Goal: Transaction & Acquisition: Purchase product/service

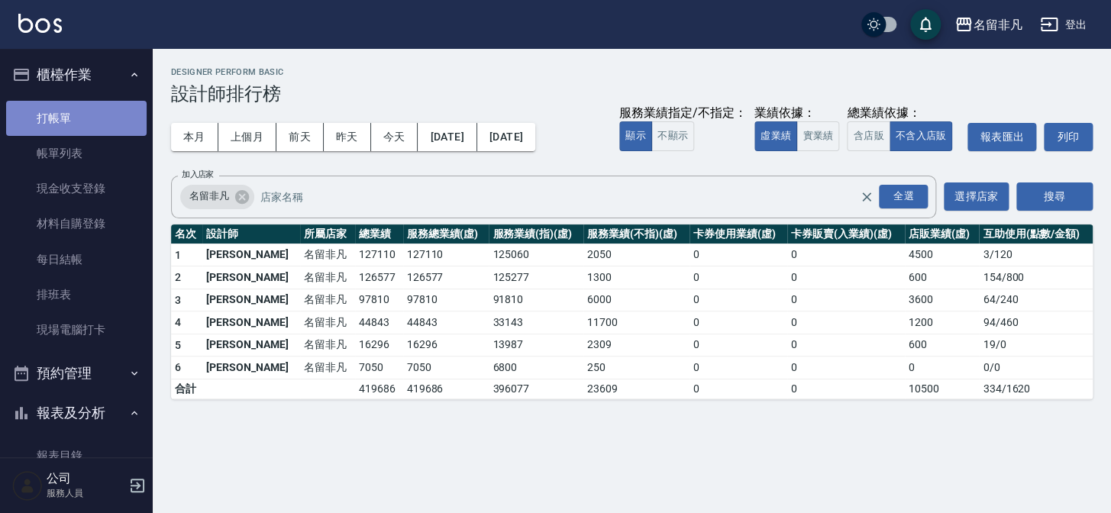
click at [83, 118] on link "打帳單" at bounding box center [76, 118] width 141 height 35
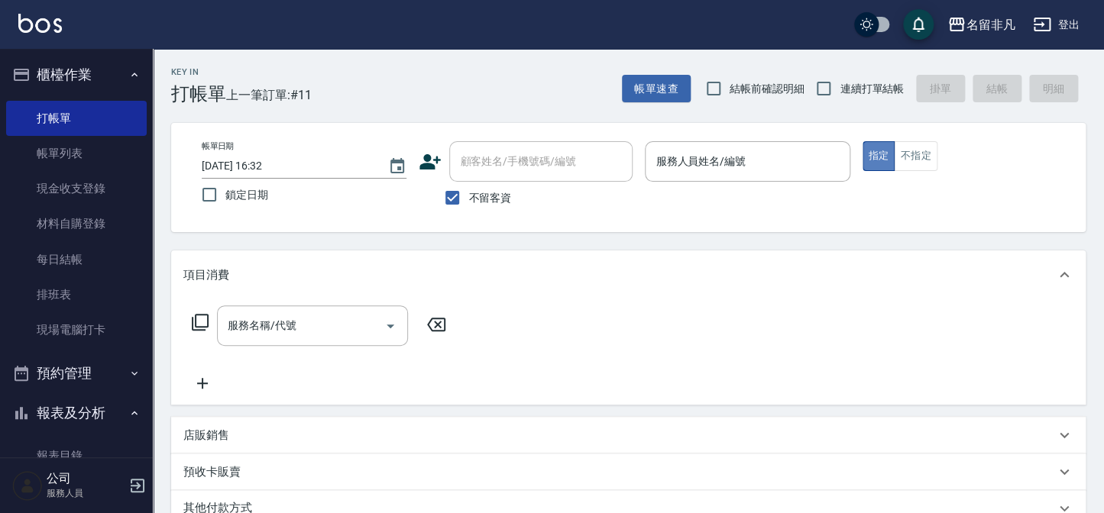
click at [871, 153] on button "指定" at bounding box center [878, 156] width 33 height 30
click at [687, 158] on div "服務人員姓名/編號 服務人員姓名/編號" at bounding box center [747, 161] width 205 height 40
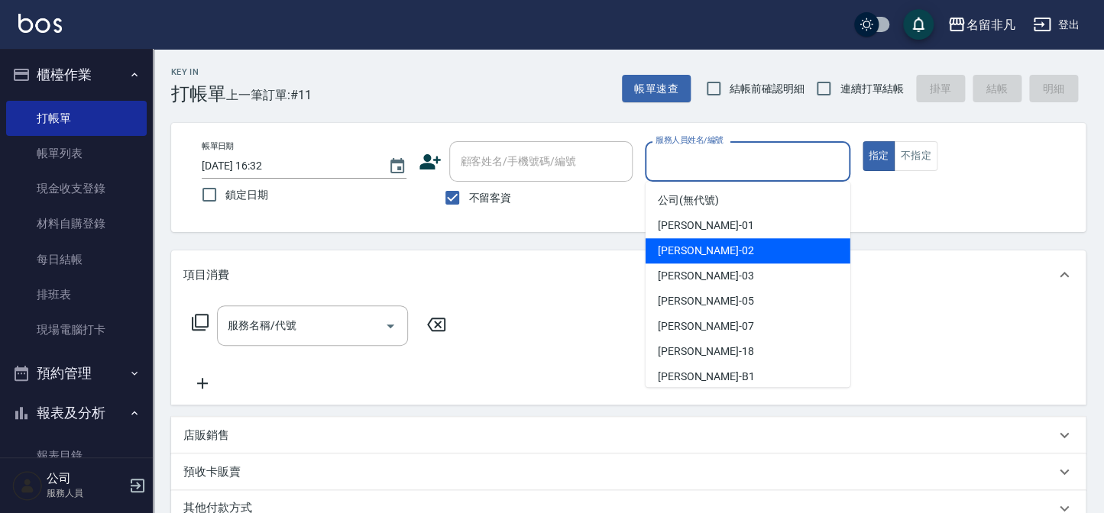
click at [691, 252] on span "[PERSON_NAME]-02" at bounding box center [706, 251] width 96 height 16
type input "[PERSON_NAME]-02"
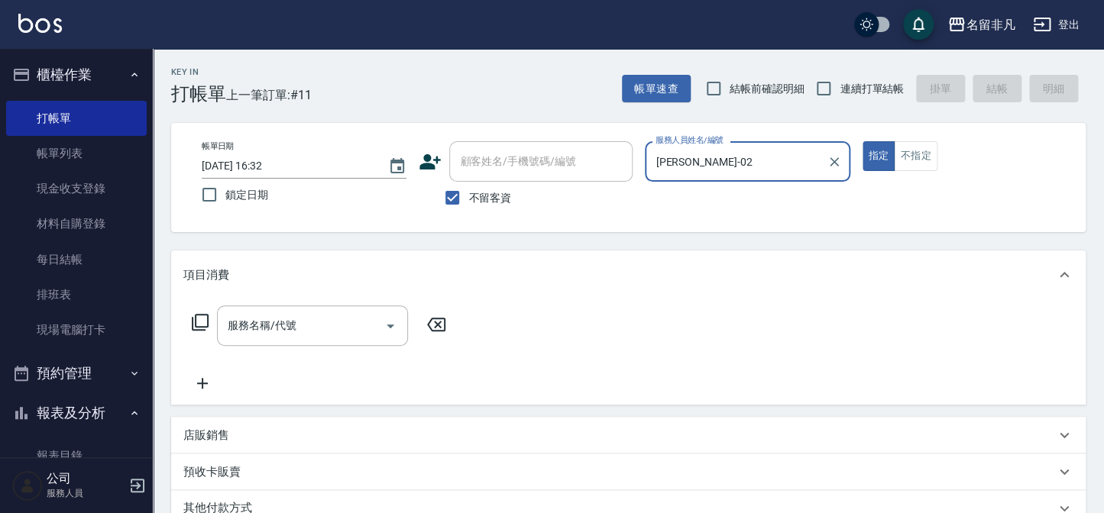
click at [199, 320] on icon at bounding box center [200, 322] width 18 height 18
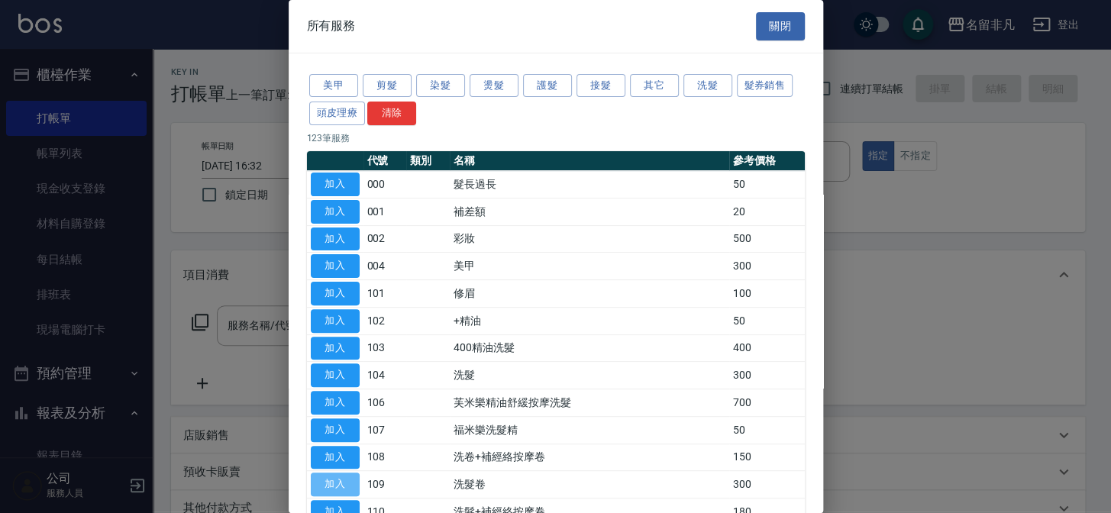
drag, startPoint x: 335, startPoint y: 478, endPoint x: 658, endPoint y: 306, distance: 366.3
click at [335, 477] on button "加入" at bounding box center [335, 485] width 49 height 24
type input "洗髮卷(109)"
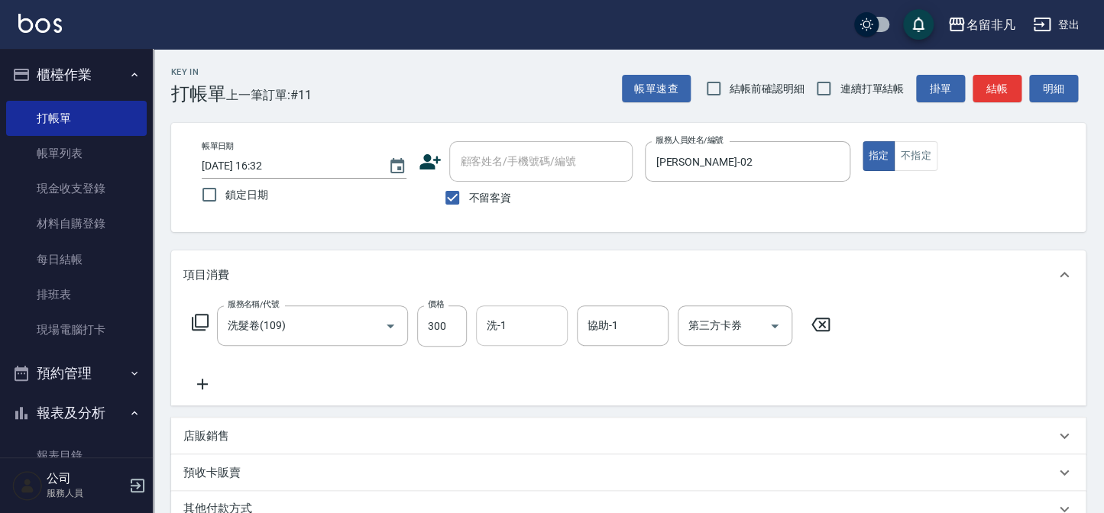
click at [513, 325] on input "洗-1" at bounding box center [522, 325] width 78 height 27
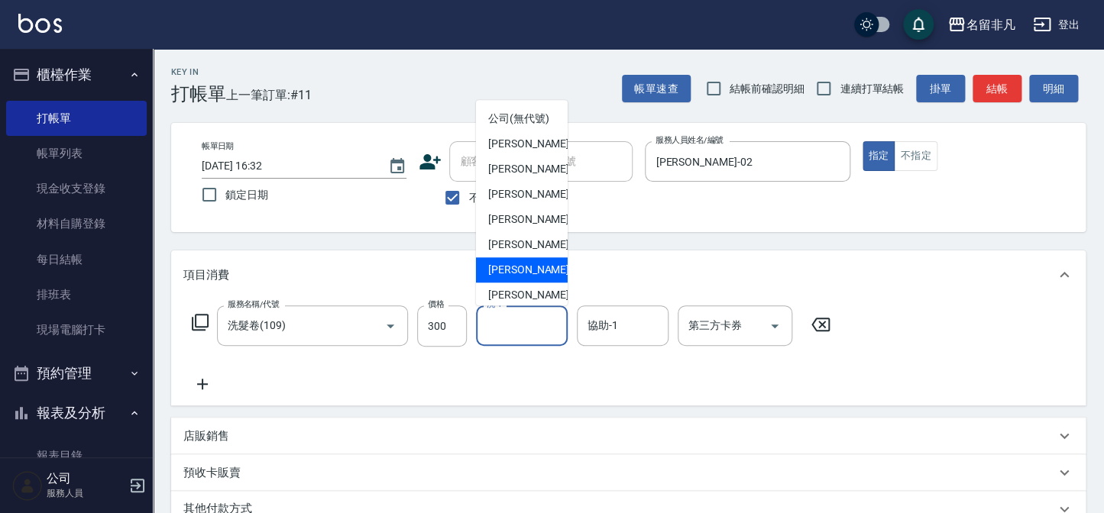
click at [532, 278] on span "[PERSON_NAME]-18" at bounding box center [536, 270] width 96 height 16
type input "[PERSON_NAME]-18"
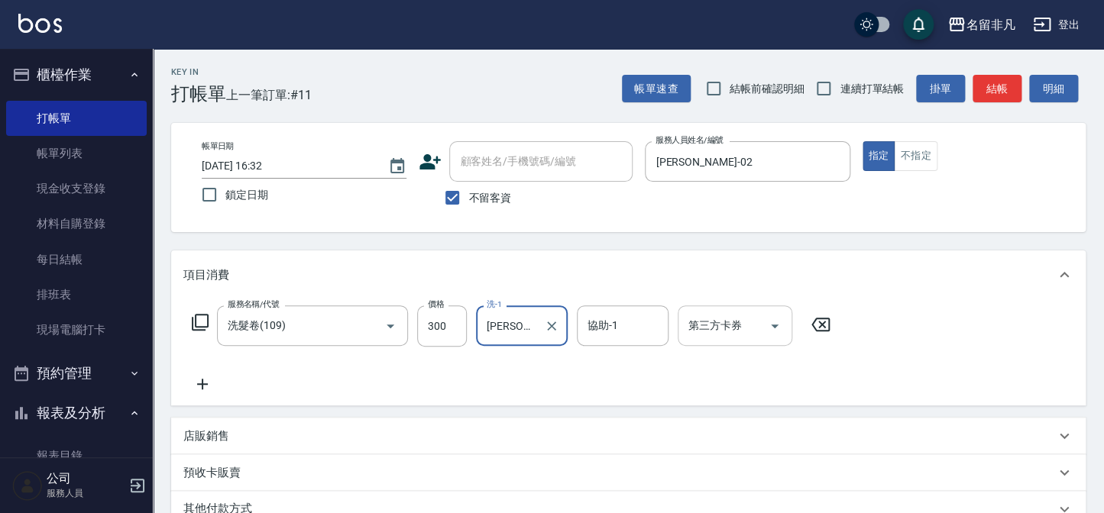
drag, startPoint x: 775, startPoint y: 324, endPoint x: 763, endPoint y: 321, distance: 12.6
click at [775, 325] on icon "Open" at bounding box center [775, 327] width 8 height 4
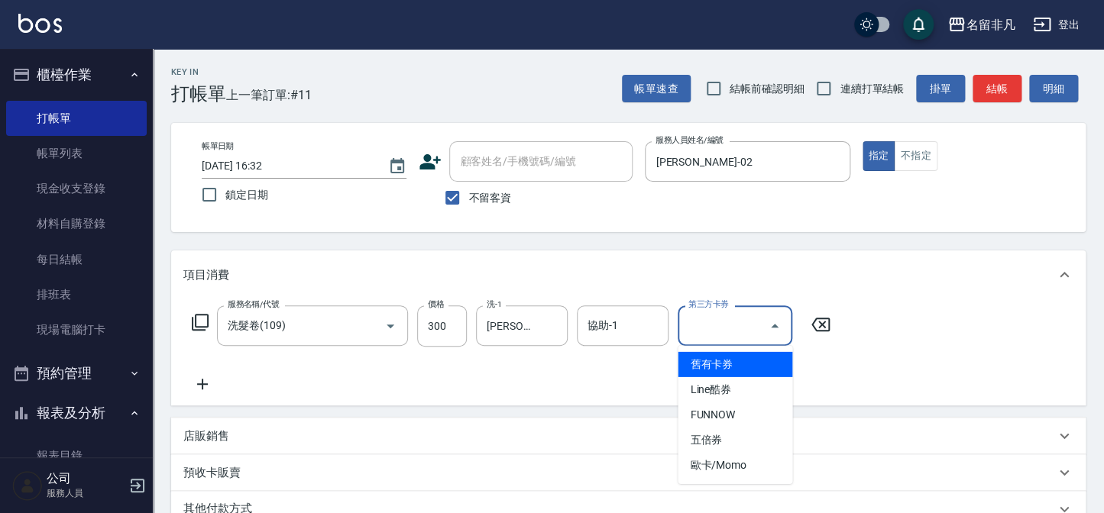
click at [711, 361] on span "舊有卡券" at bounding box center [735, 364] width 115 height 25
type input "舊有卡券"
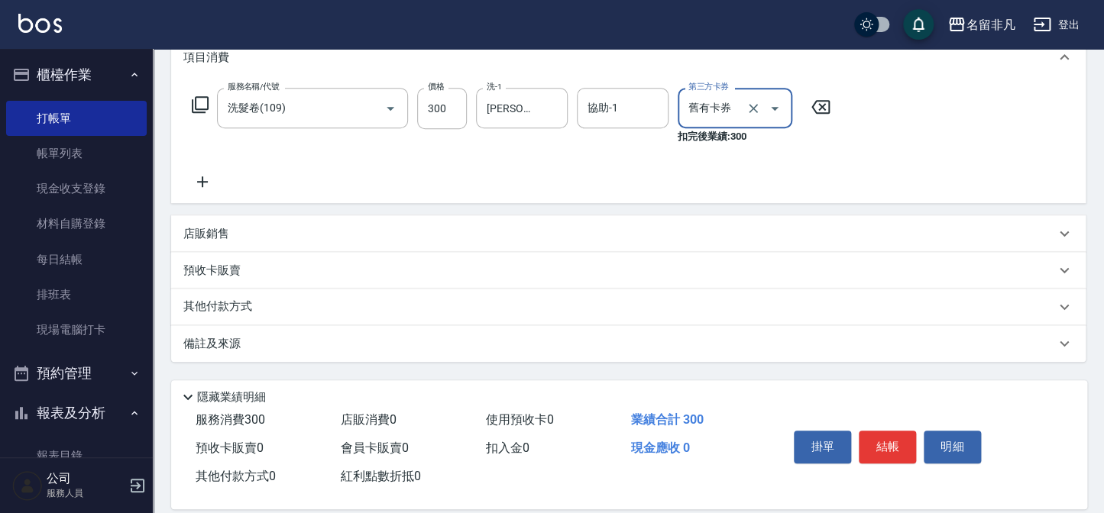
scroll to position [236, 0]
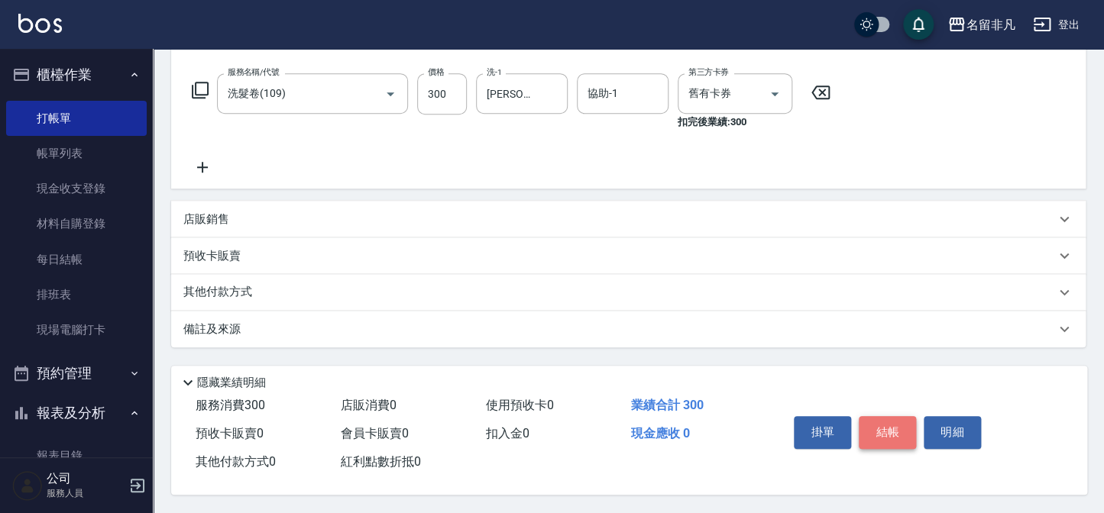
click at [879, 429] on button "結帳" at bounding box center [887, 432] width 57 height 32
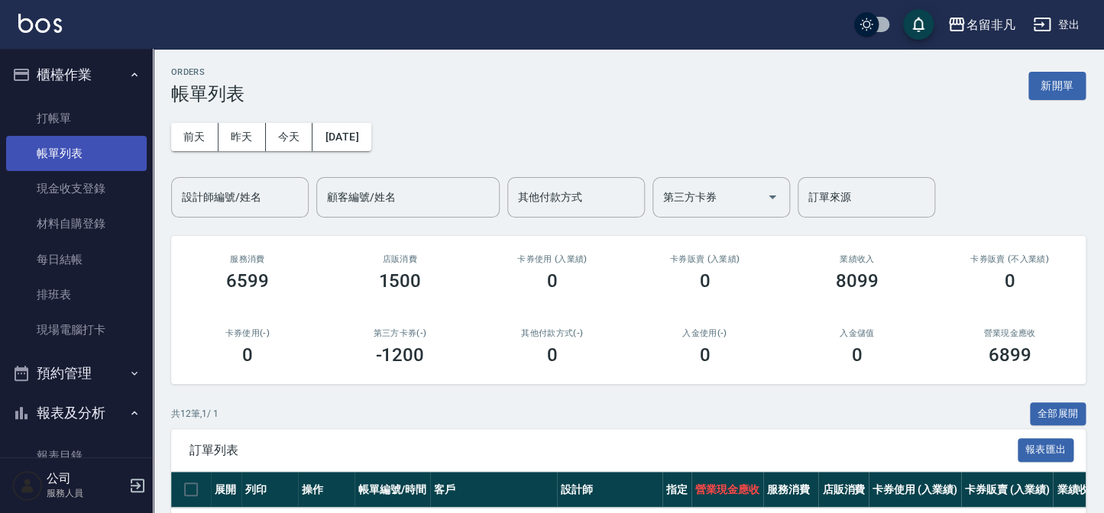
click at [67, 152] on link "帳單列表" at bounding box center [76, 153] width 141 height 35
click at [1047, 91] on button "新開單" at bounding box center [1056, 86] width 57 height 28
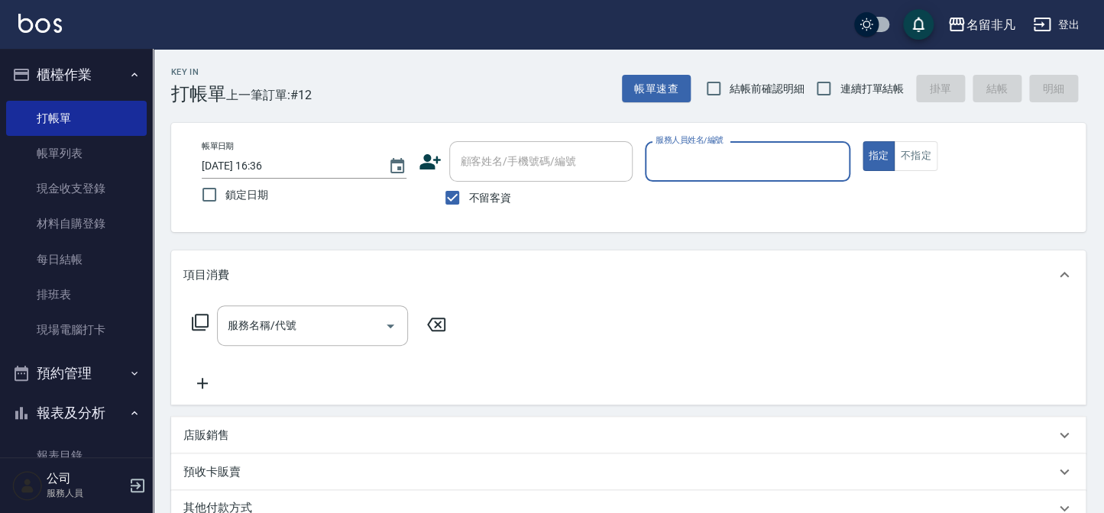
drag, startPoint x: 873, startPoint y: 154, endPoint x: 836, endPoint y: 145, distance: 38.4
click at [873, 153] on button "指定" at bounding box center [878, 156] width 33 height 30
click at [743, 151] on input "服務人員姓名/編號" at bounding box center [747, 161] width 191 height 27
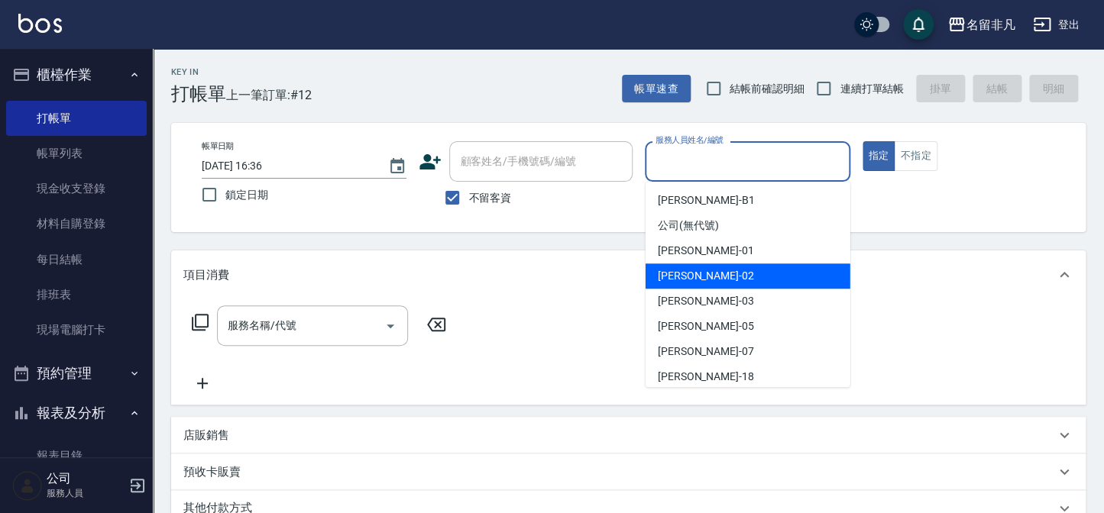
click at [707, 272] on div "[PERSON_NAME]-02" at bounding box center [747, 276] width 205 height 25
type input "[PERSON_NAME]-02"
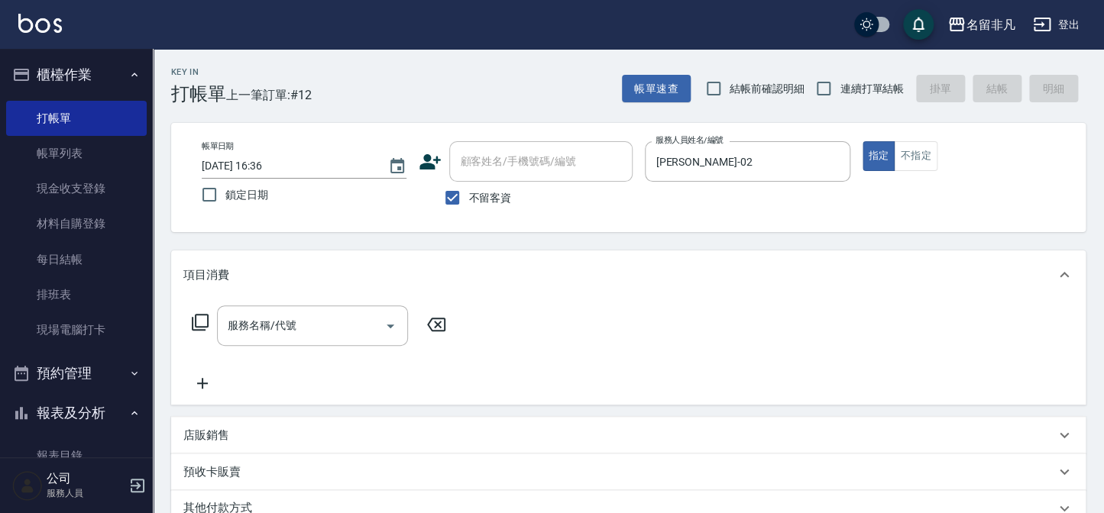
click at [195, 319] on icon at bounding box center [200, 322] width 17 height 17
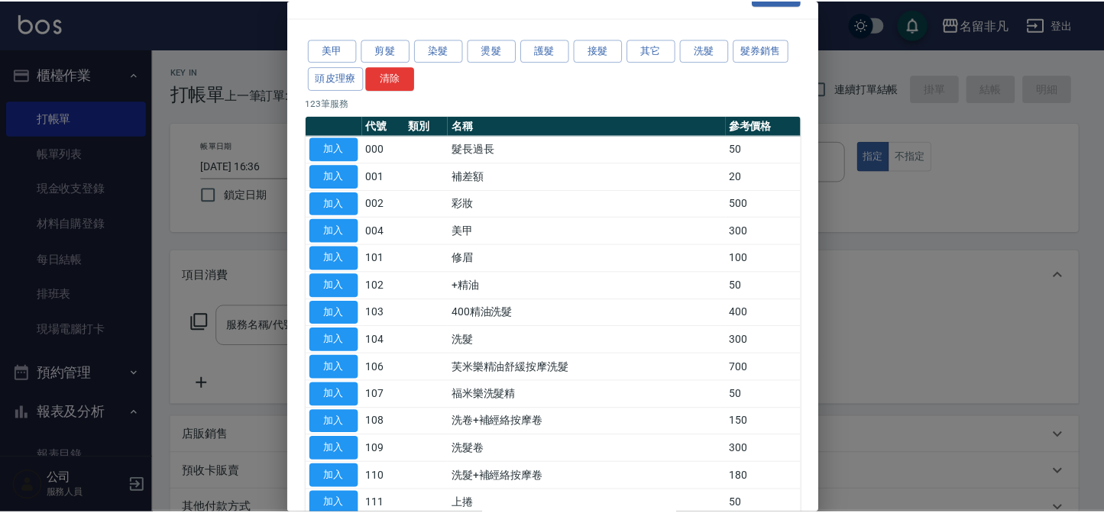
scroll to position [69, 0]
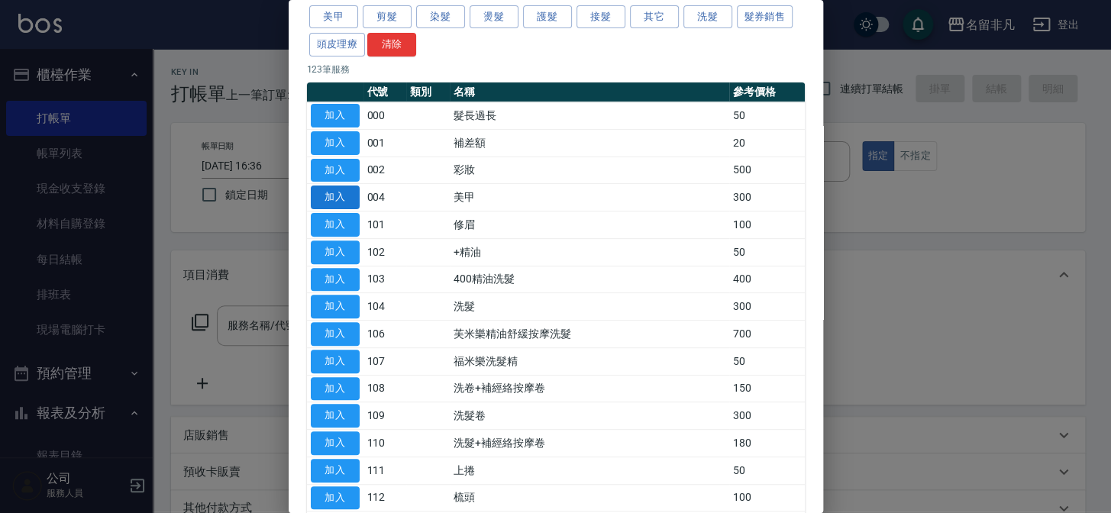
click at [345, 196] on button "加入" at bounding box center [335, 198] width 49 height 24
type input "美甲(004)"
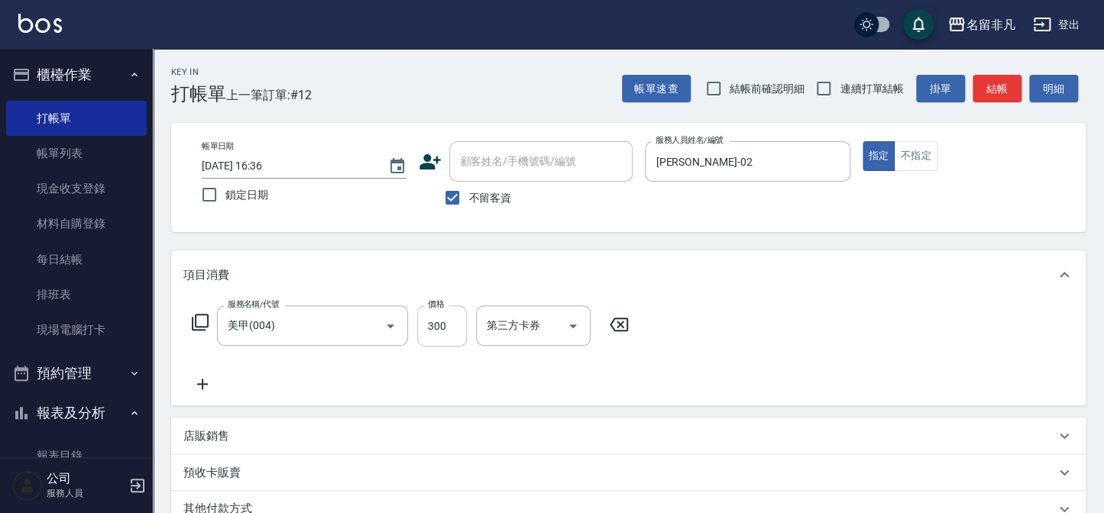
click at [447, 324] on input "300" at bounding box center [442, 326] width 50 height 41
click at [432, 325] on input "8850" at bounding box center [442, 326] width 50 height 41
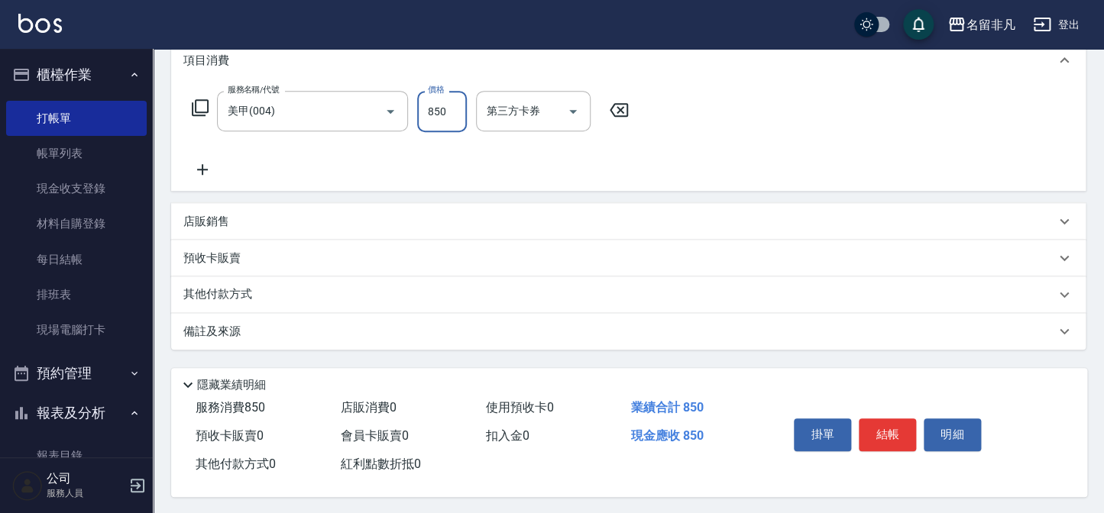
scroll to position [221, 0]
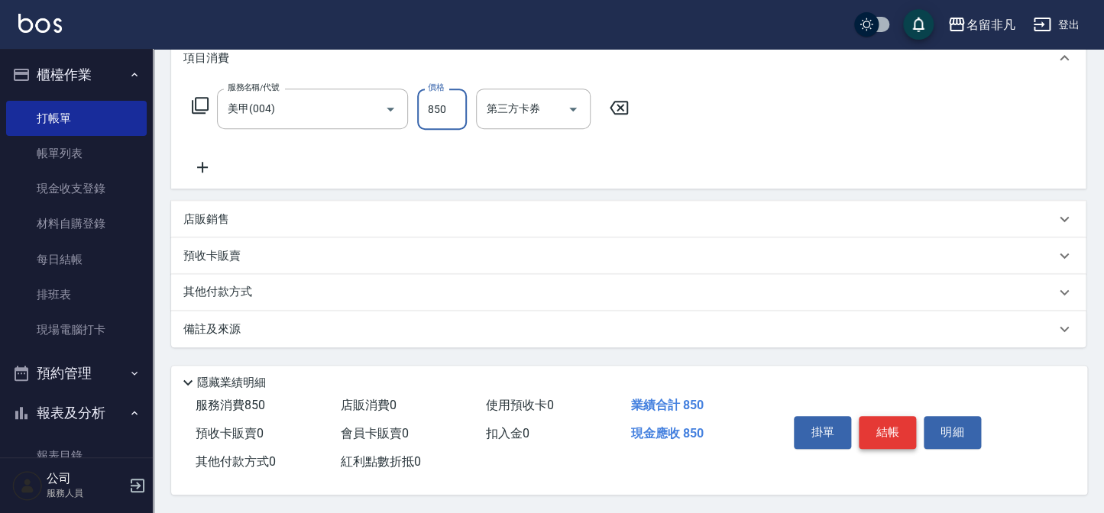
type input "850"
click at [883, 425] on button "結帳" at bounding box center [887, 432] width 57 height 32
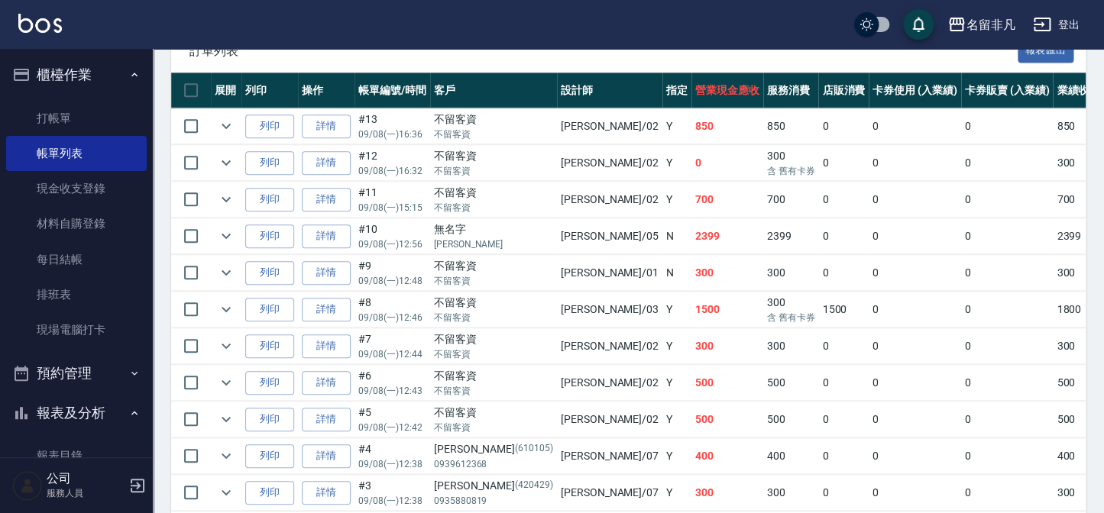
scroll to position [330, 0]
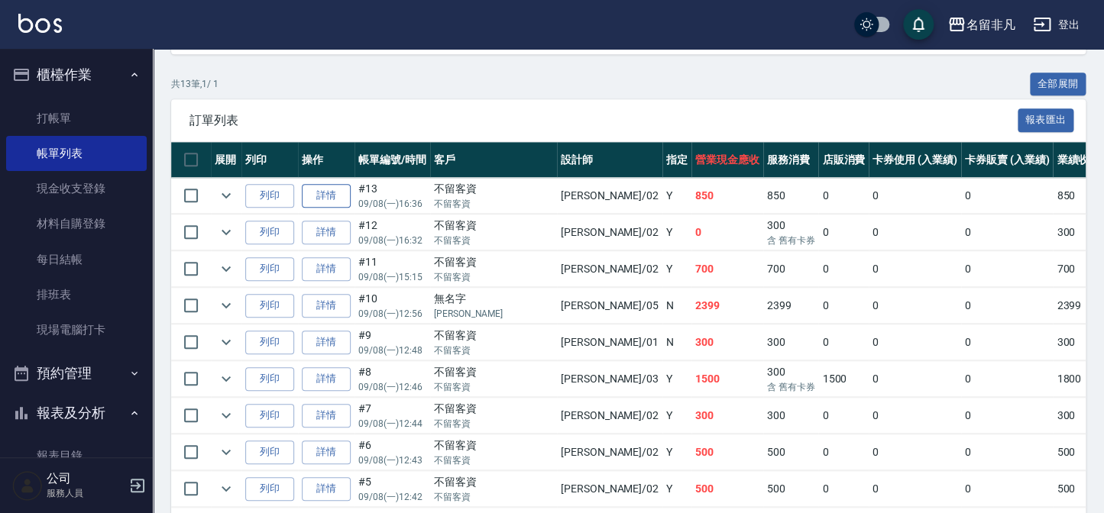
click at [326, 195] on link "詳情" at bounding box center [326, 196] width 49 height 24
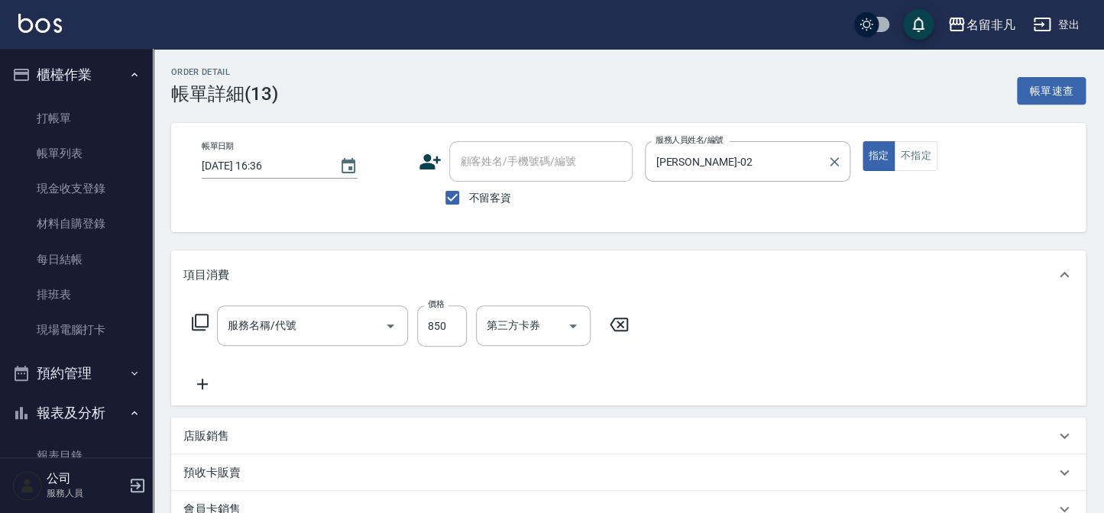
type input "[DATE] 16:36"
checkbox input "true"
type input "[PERSON_NAME]-02"
type input "美甲(004)"
click at [837, 160] on icon "Clear" at bounding box center [833, 161] width 15 height 15
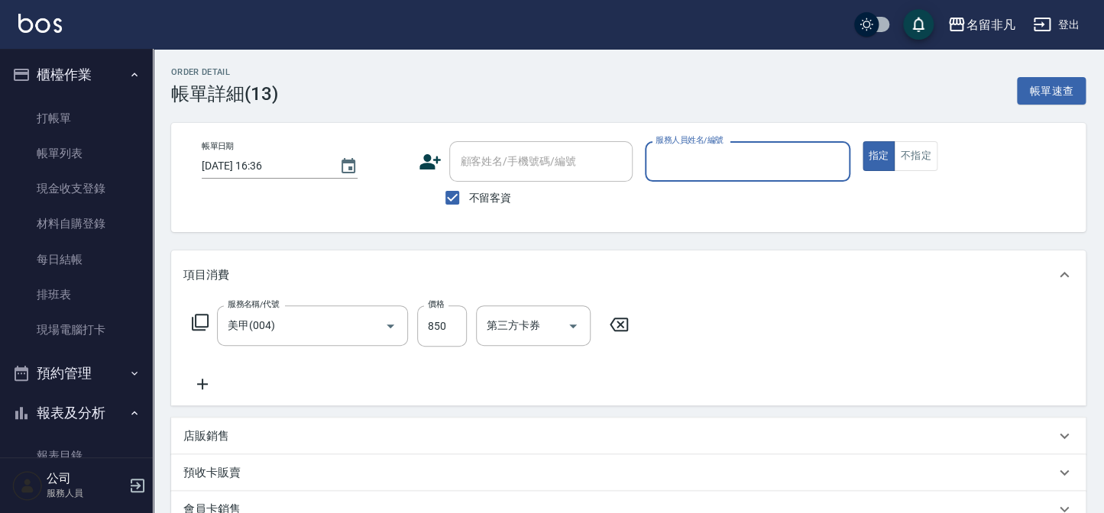
click at [810, 162] on input "服務人員姓名/編號" at bounding box center [747, 161] width 191 height 27
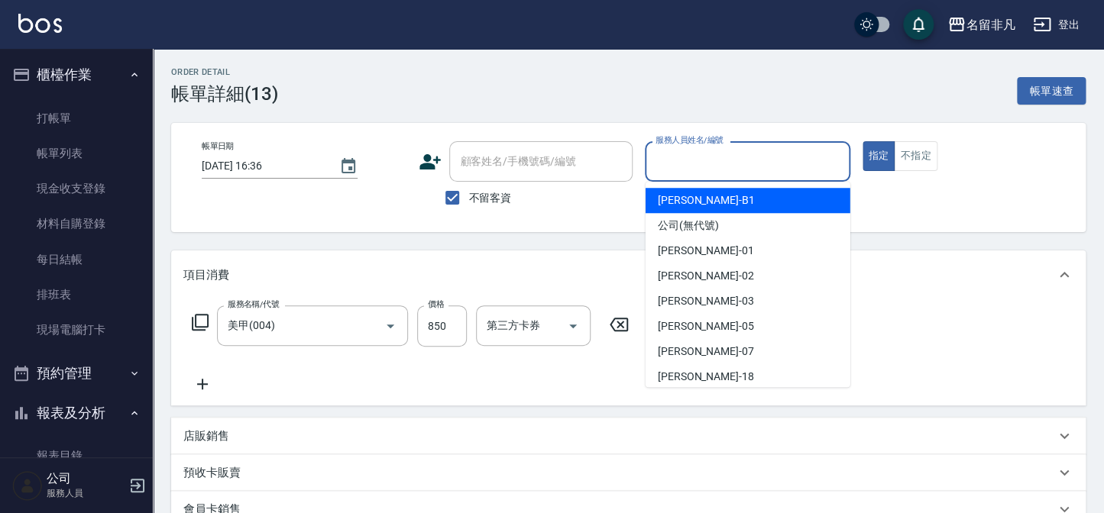
click at [717, 203] on div "[PERSON_NAME] -B1" at bounding box center [747, 200] width 205 height 25
type input "[PERSON_NAME]-B1"
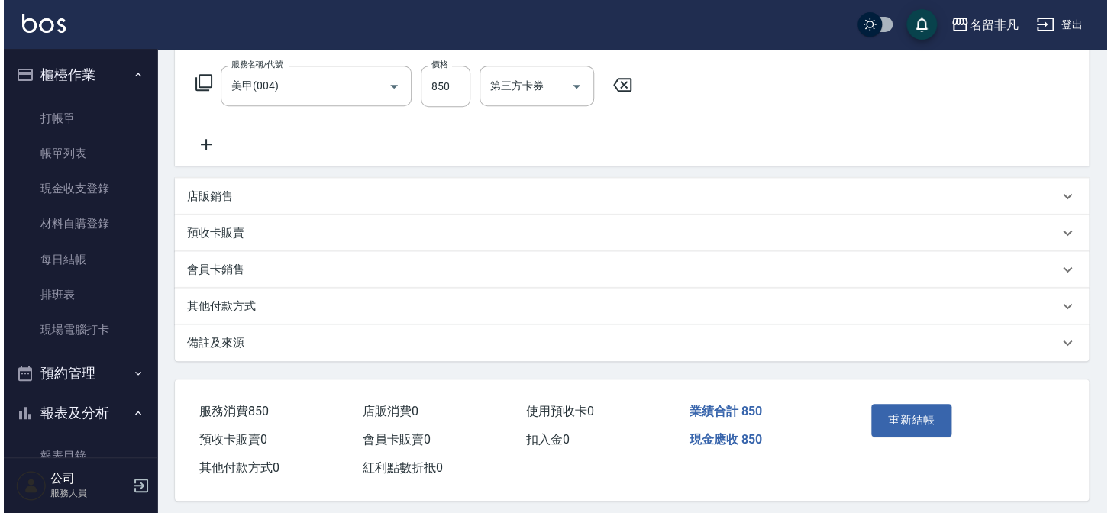
scroll to position [250, 0]
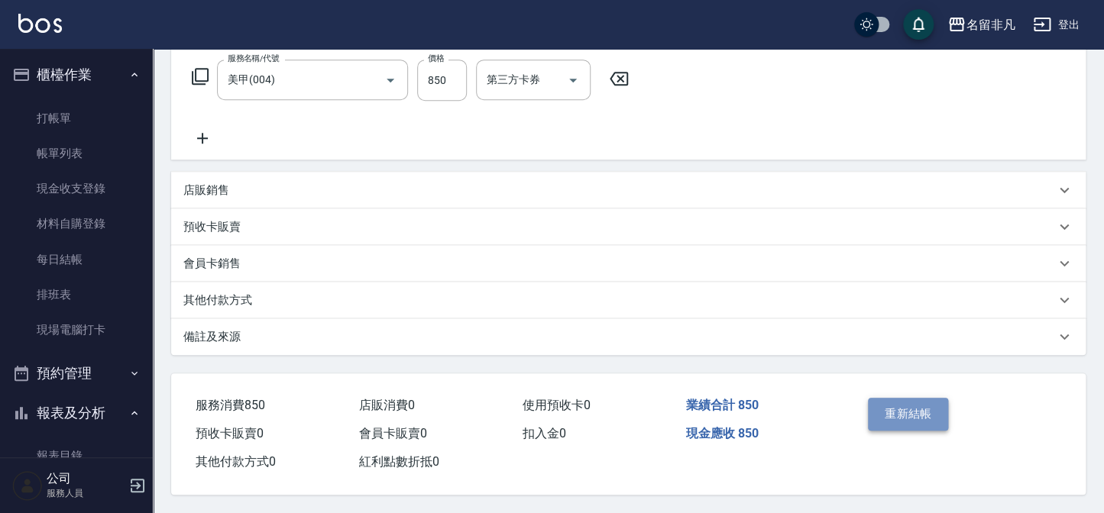
click at [896, 407] on button "重新結帳" at bounding box center [908, 414] width 81 height 32
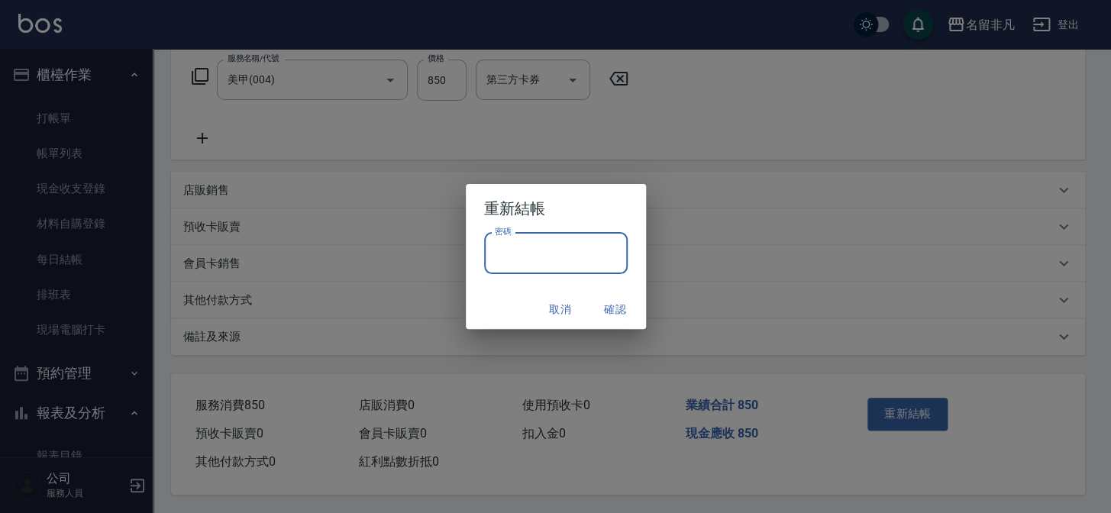
click at [519, 252] on input "密碼" at bounding box center [556, 253] width 144 height 41
type input "****"
click at [610, 312] on button "確認" at bounding box center [615, 310] width 49 height 28
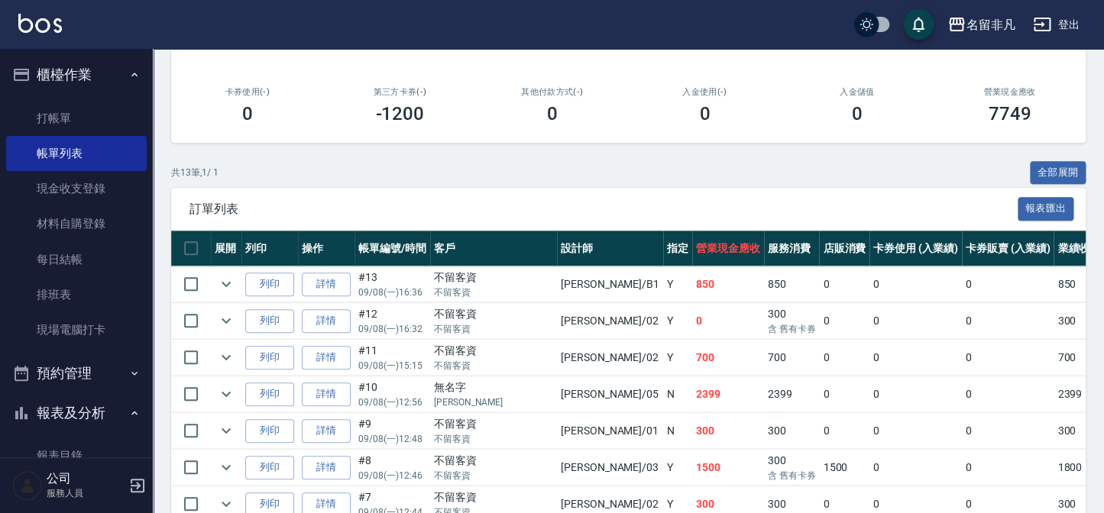
scroll to position [191, 0]
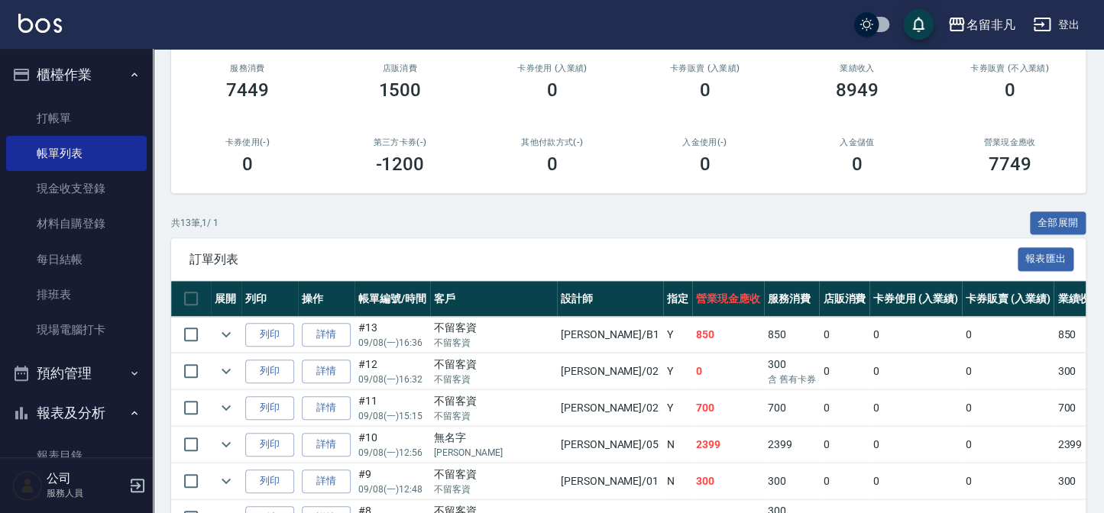
click at [596, 220] on div "共 13 筆, 1 / 1 全部展開" at bounding box center [628, 224] width 914 height 24
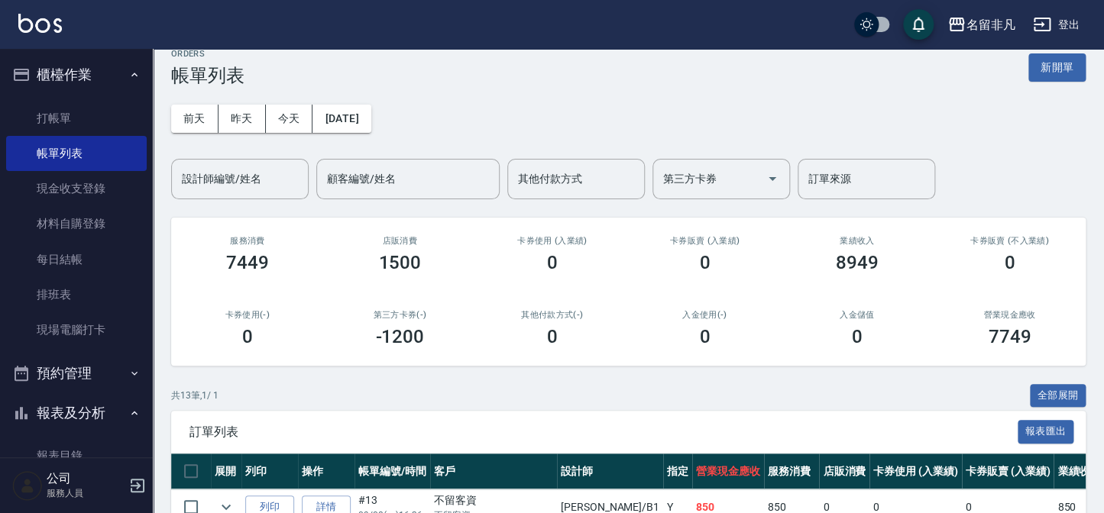
scroll to position [0, 0]
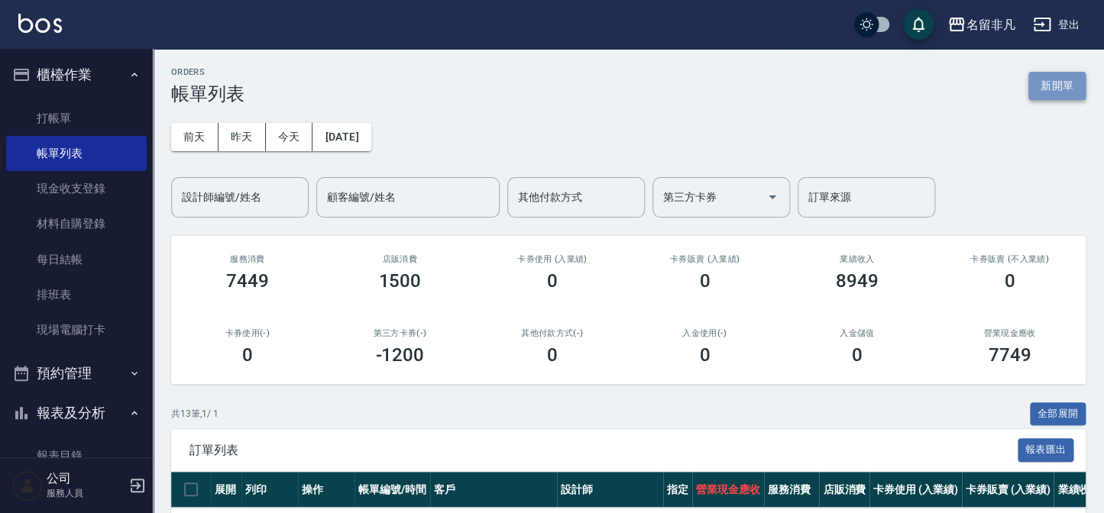
click at [1062, 82] on button "新開單" at bounding box center [1056, 86] width 57 height 28
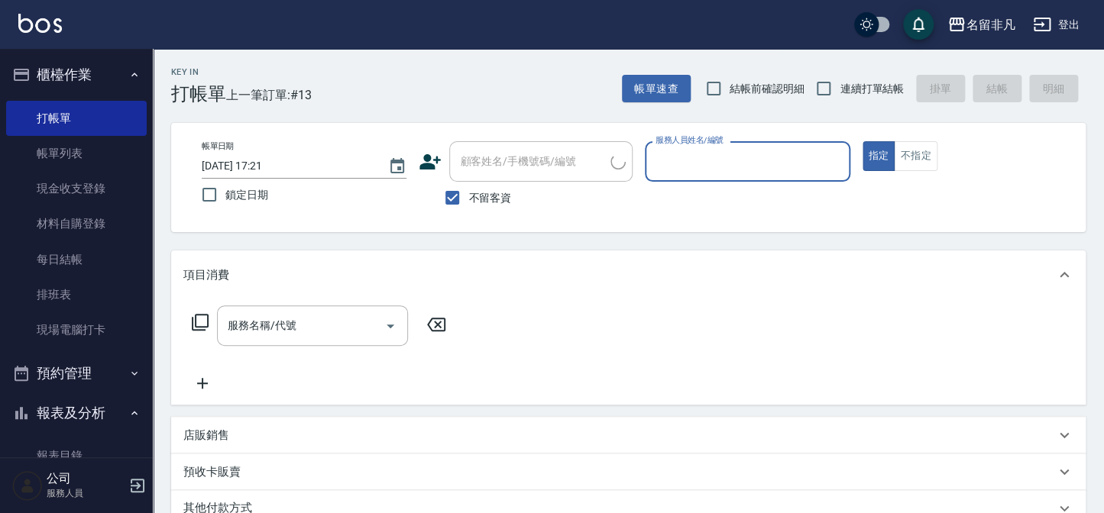
click at [766, 160] on input "服務人員姓名/編號" at bounding box center [747, 161] width 191 height 27
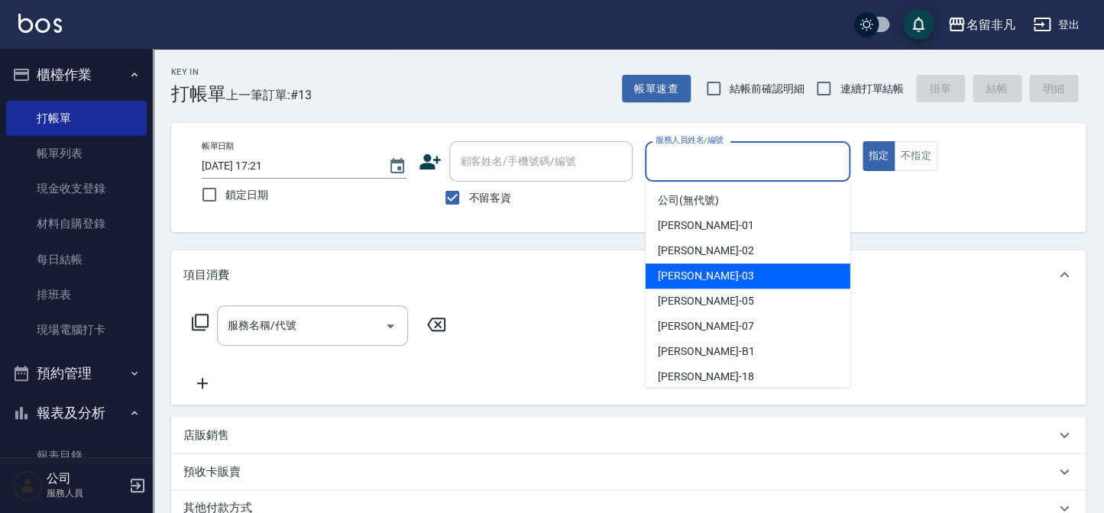
click at [737, 279] on div "[PERSON_NAME] -03" at bounding box center [747, 276] width 205 height 25
type input "[PERSON_NAME]-03"
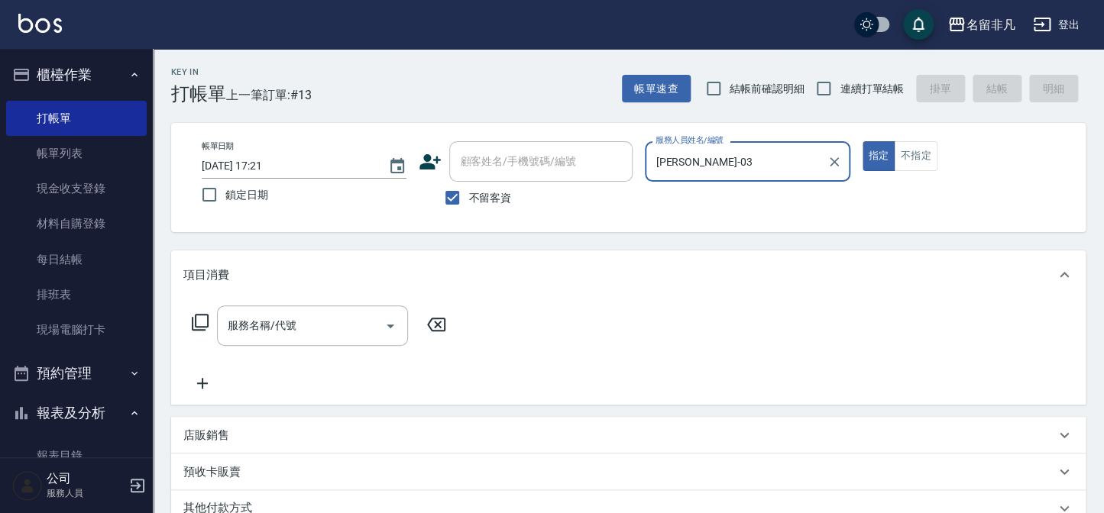
drag, startPoint x: 878, startPoint y: 158, endPoint x: 797, endPoint y: 196, distance: 89.2
click at [878, 160] on button "指定" at bounding box center [878, 156] width 33 height 30
click at [198, 320] on icon at bounding box center [200, 322] width 18 height 18
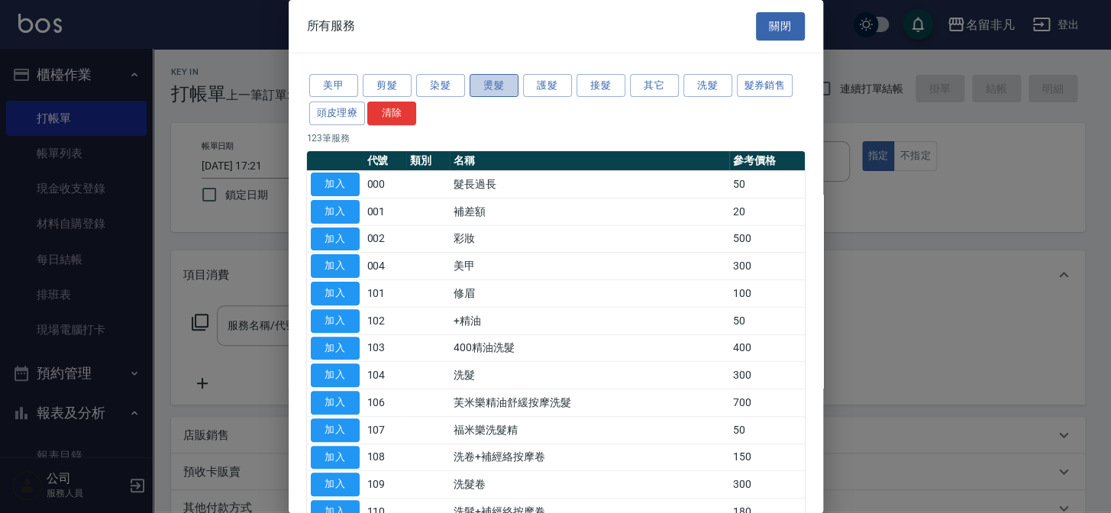
click at [503, 87] on button "燙髮" at bounding box center [494, 86] width 49 height 24
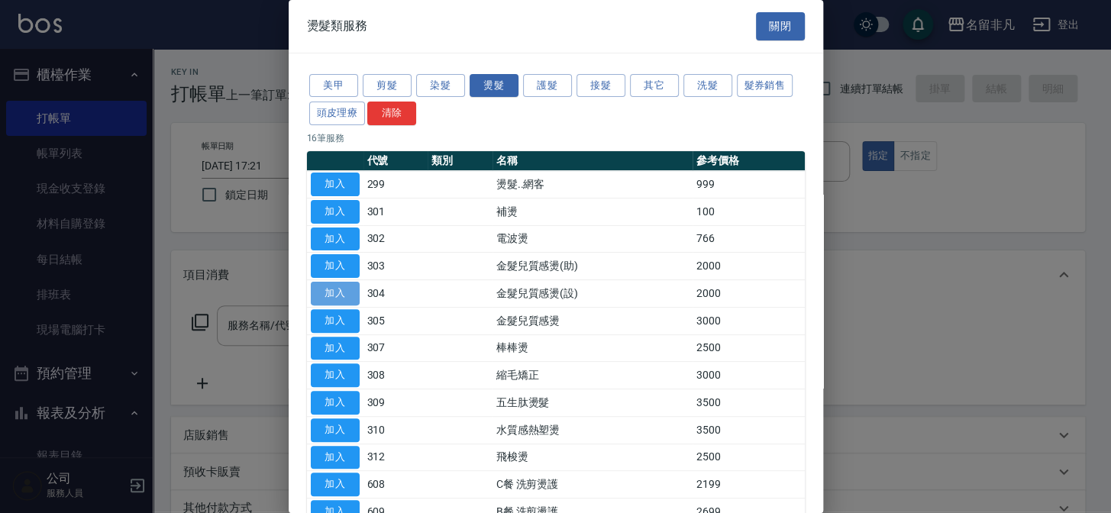
click at [337, 288] on button "加入" at bounding box center [335, 294] width 49 height 24
type input "金髮兒質感燙(設)(304)"
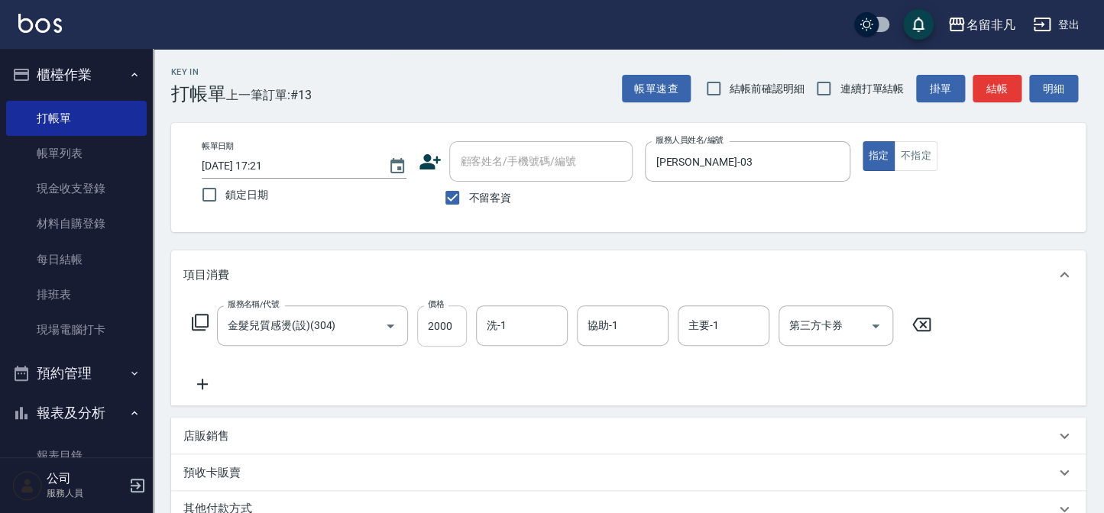
click at [438, 323] on input "2000" at bounding box center [442, 326] width 50 height 41
click at [458, 324] on input "280000" at bounding box center [442, 326] width 50 height 41
type input "28000"
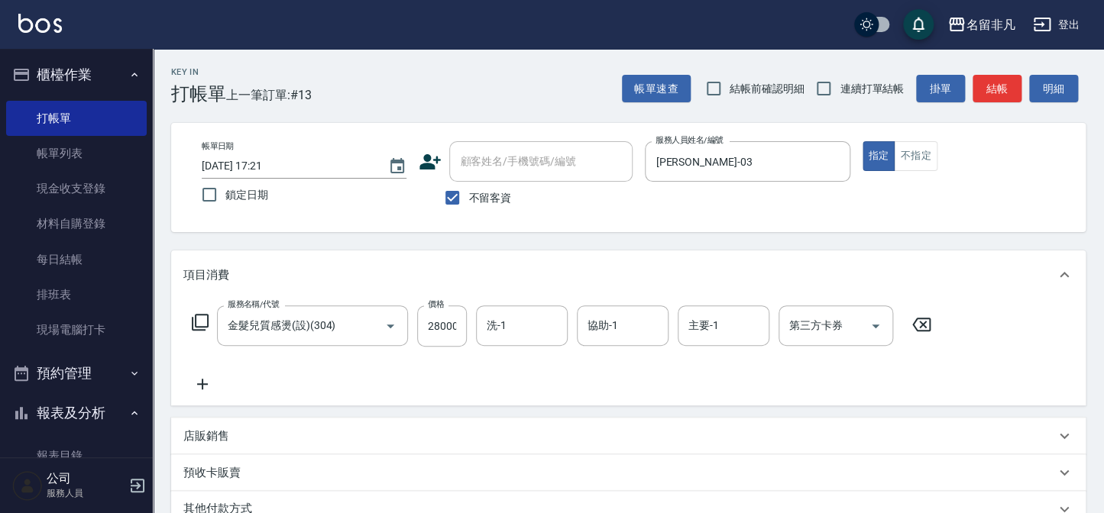
click at [203, 384] on icon at bounding box center [202, 384] width 11 height 11
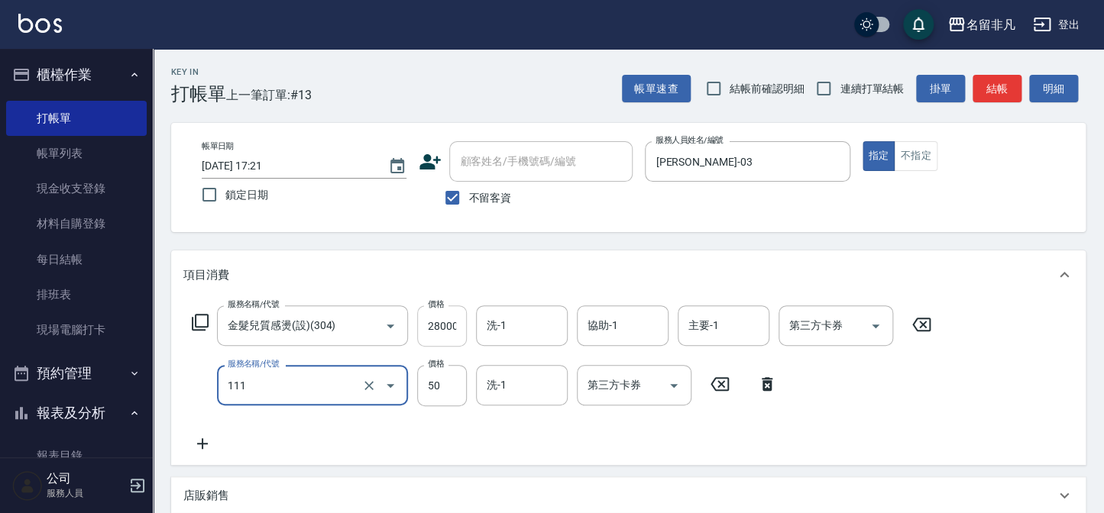
type input "上捲(111)"
click at [454, 322] on input "28000" at bounding box center [442, 326] width 50 height 41
click at [458, 323] on input "28000" at bounding box center [442, 326] width 50 height 41
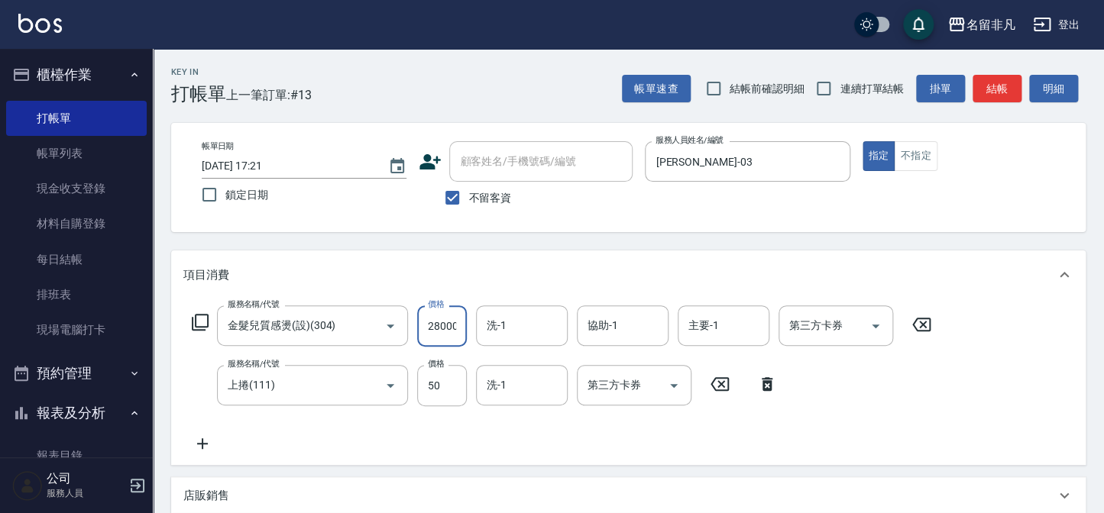
click at [458, 323] on input "28000" at bounding box center [442, 326] width 50 height 41
type input "2800"
click at [878, 154] on button "指定" at bounding box center [878, 156] width 33 height 30
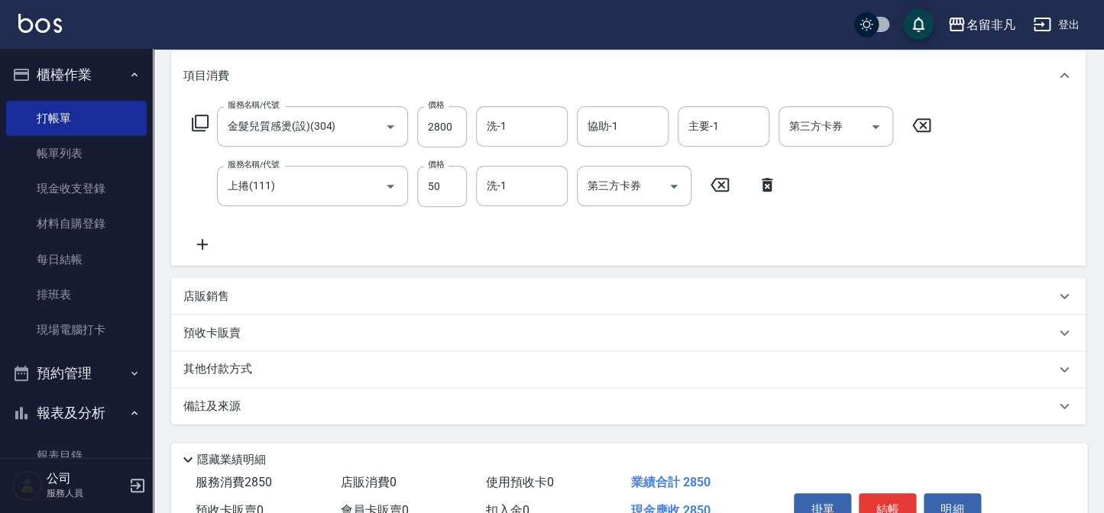
scroll to position [277, 0]
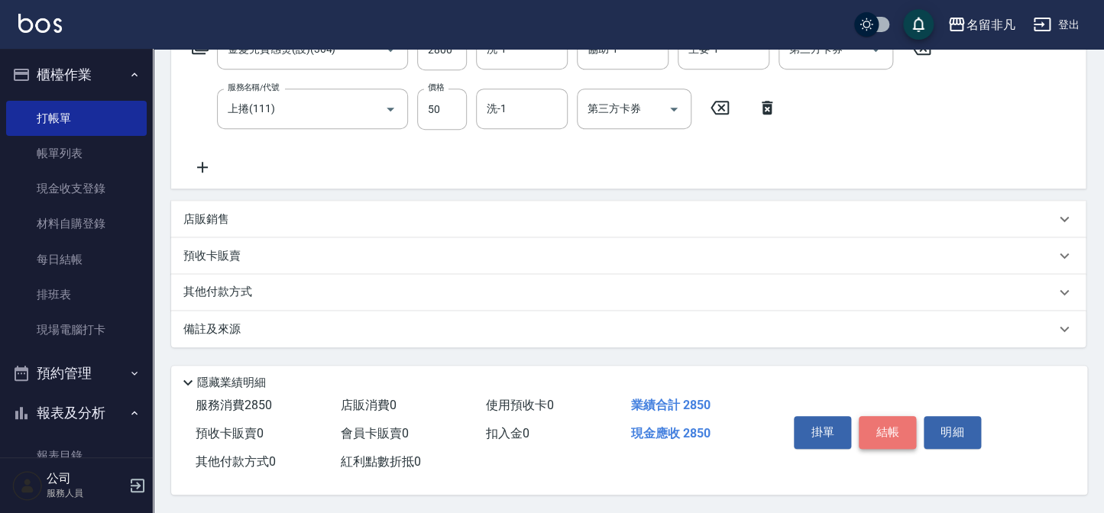
click at [887, 434] on button "結帳" at bounding box center [887, 432] width 57 height 32
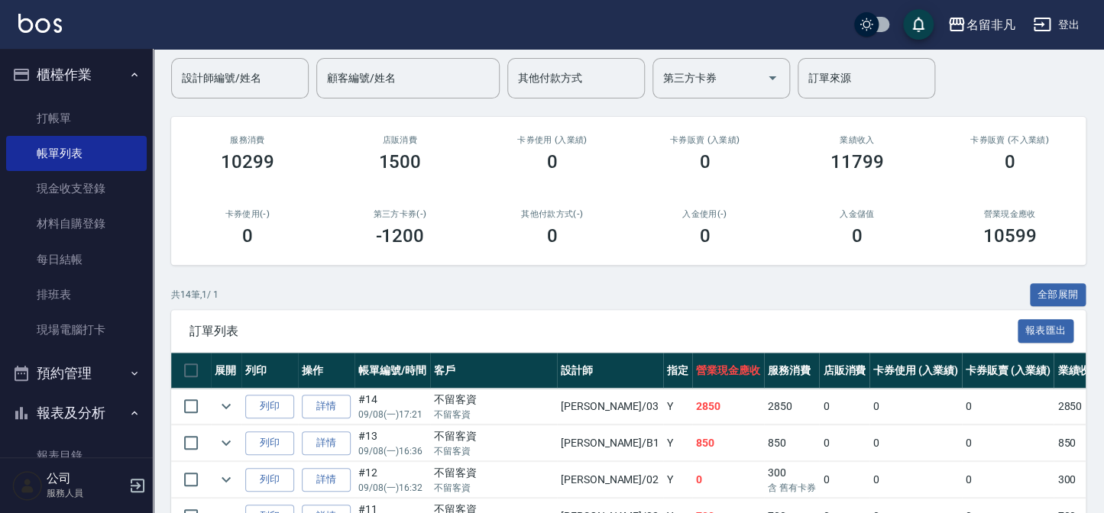
scroll to position [138, 0]
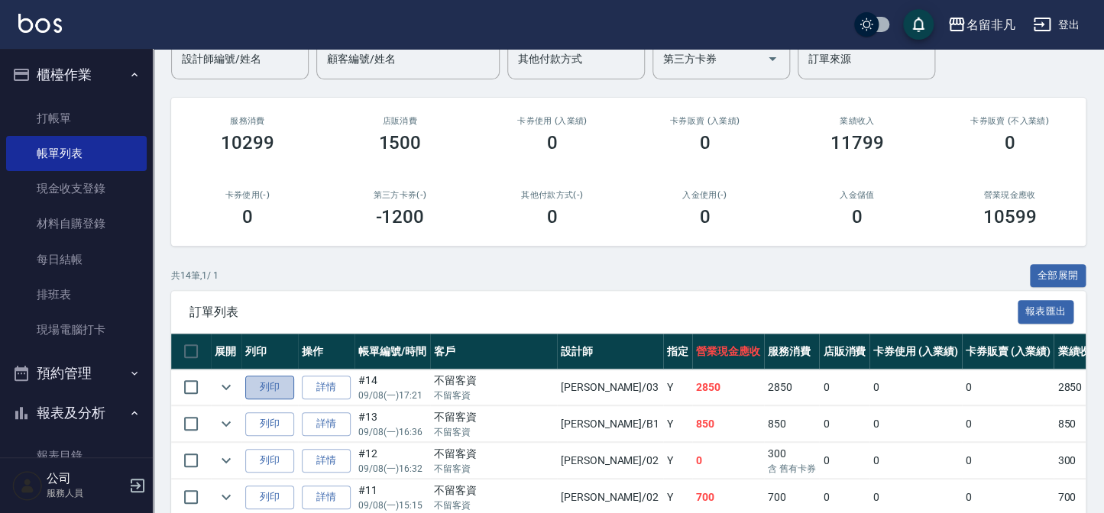
click at [266, 383] on button "列印" at bounding box center [269, 388] width 49 height 24
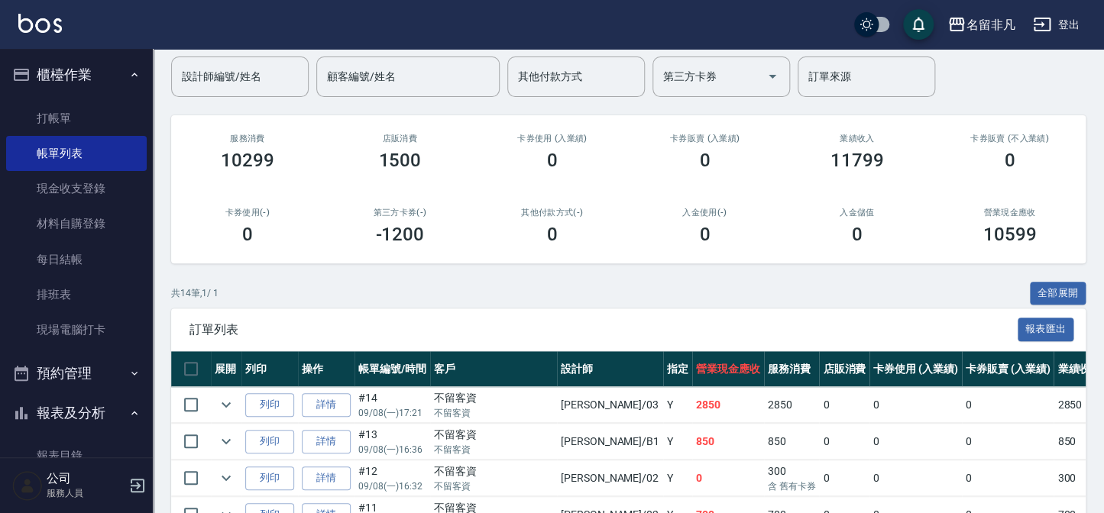
scroll to position [0, 0]
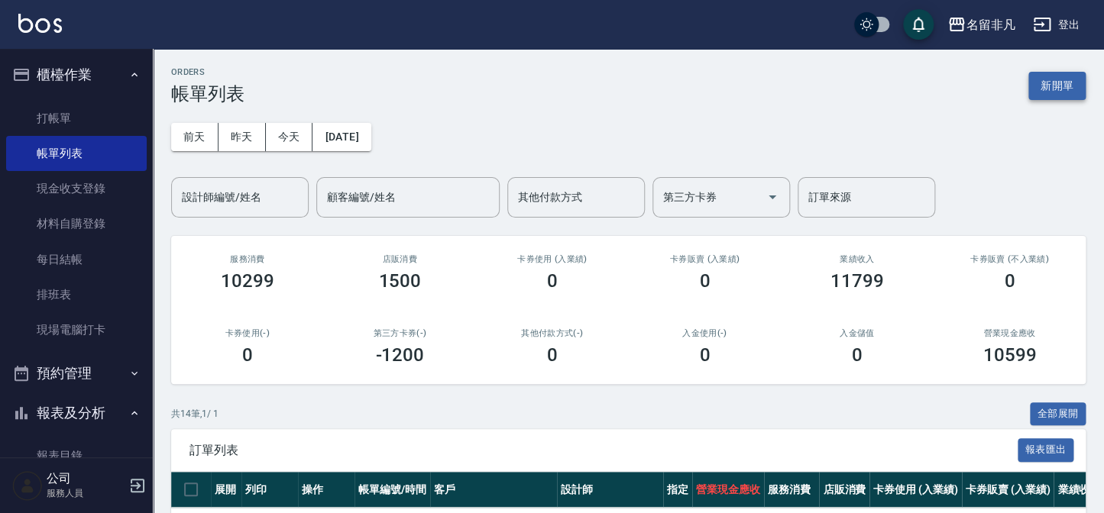
click at [1046, 93] on button "新開單" at bounding box center [1056, 86] width 57 height 28
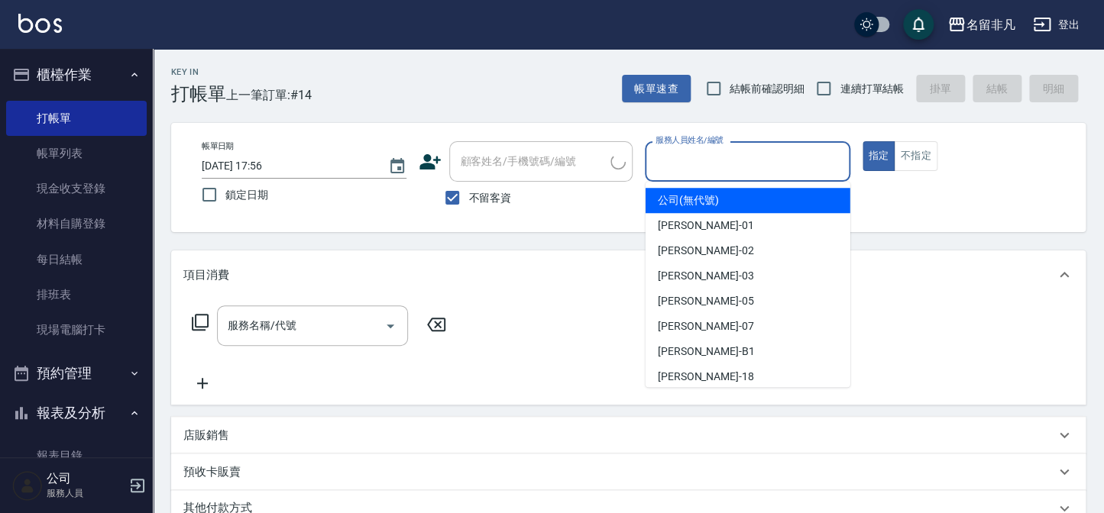
click at [760, 148] on input "服務人員姓名/編號" at bounding box center [747, 161] width 191 height 27
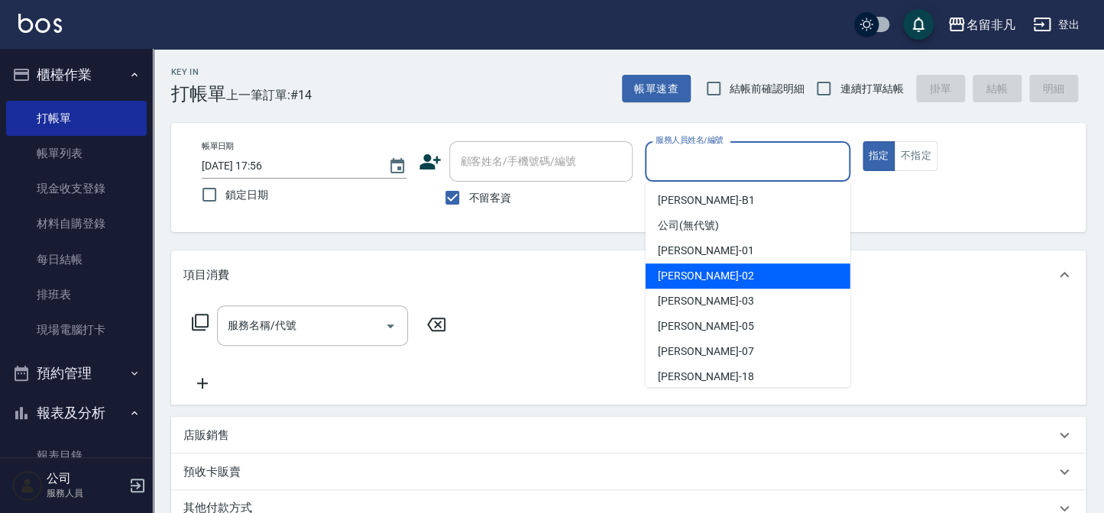
drag, startPoint x: 700, startPoint y: 276, endPoint x: 619, endPoint y: 295, distance: 83.2
click at [698, 278] on span "[PERSON_NAME]-02" at bounding box center [706, 276] width 96 height 16
type input "[PERSON_NAME]-02"
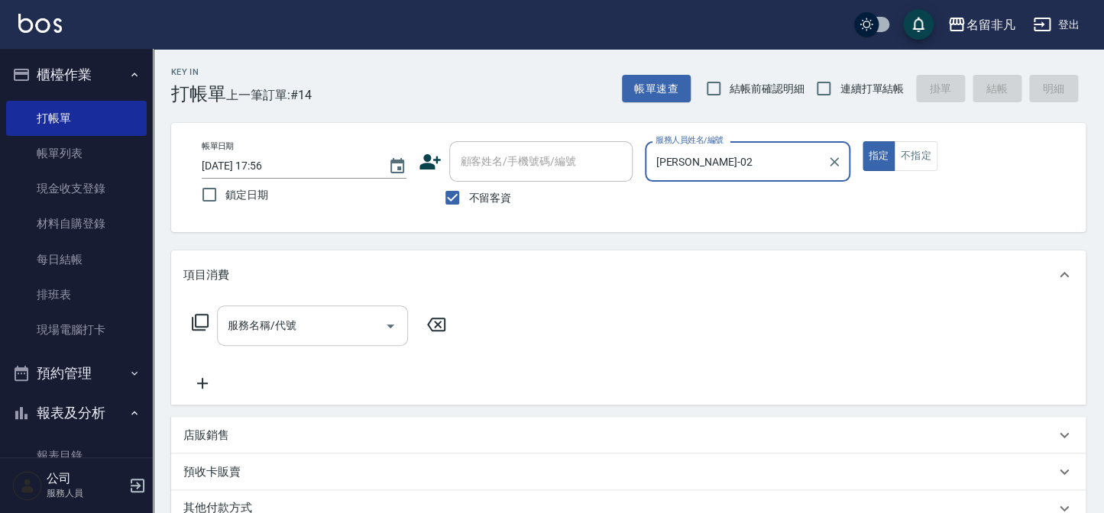
click at [312, 319] on input "服務名稱/代號" at bounding box center [301, 325] width 154 height 27
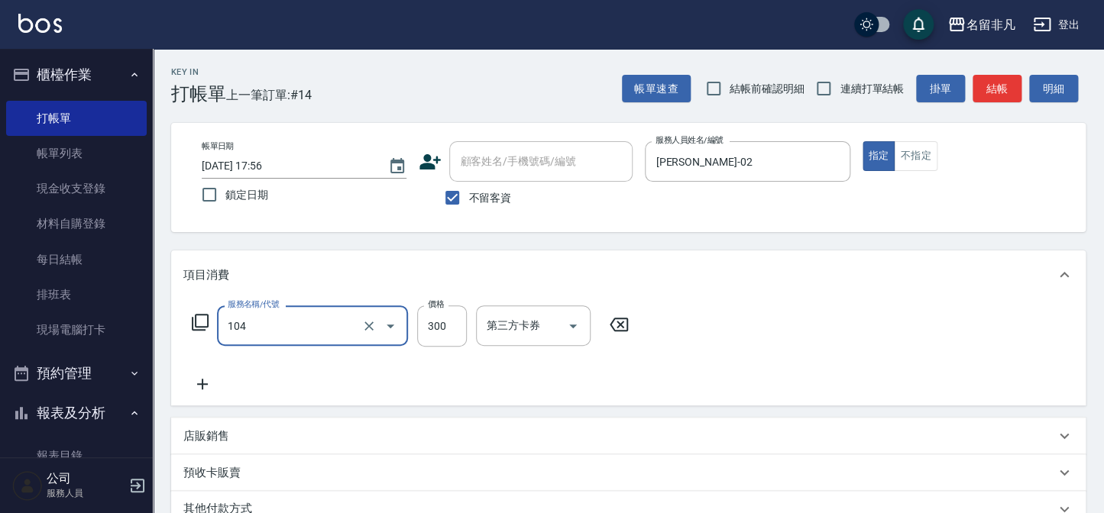
type input "洗髮(104)"
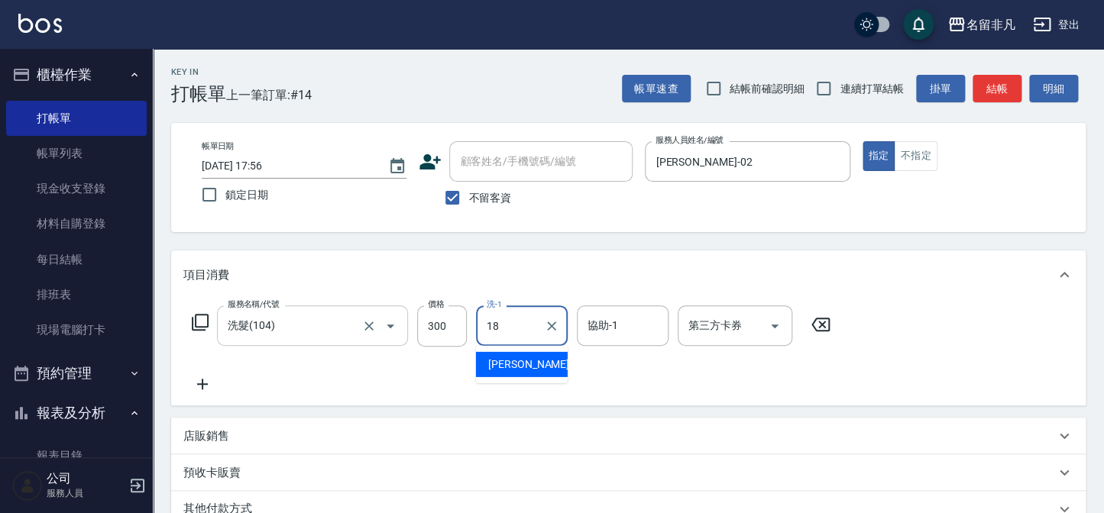
type input "[PERSON_NAME]-18"
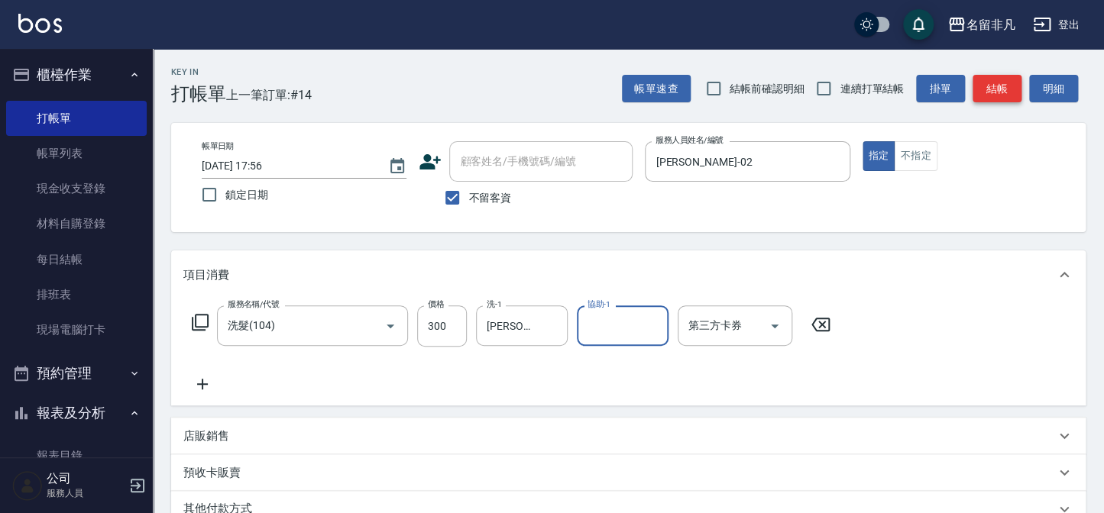
click at [993, 93] on button "結帳" at bounding box center [996, 89] width 49 height 28
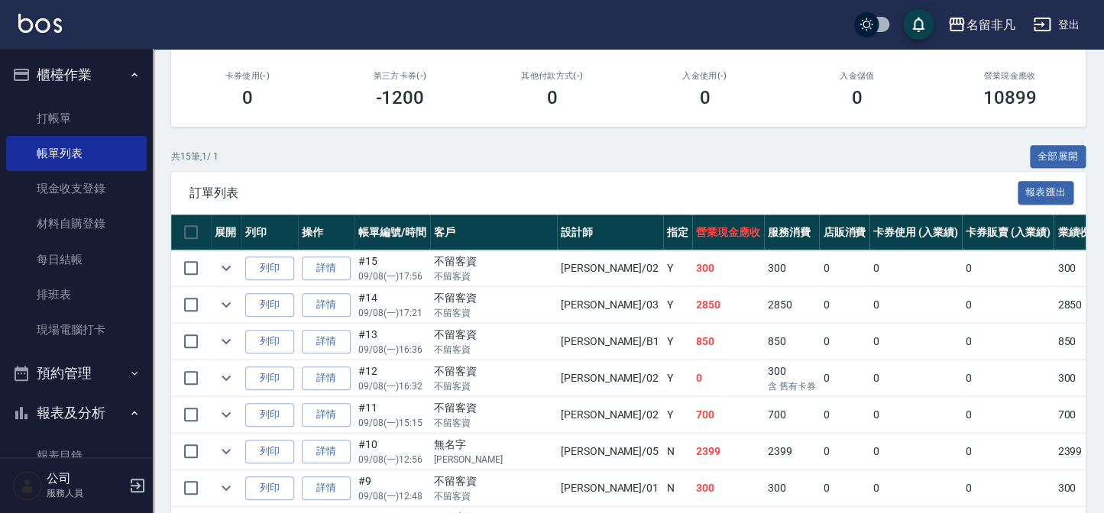
scroll to position [277, 0]
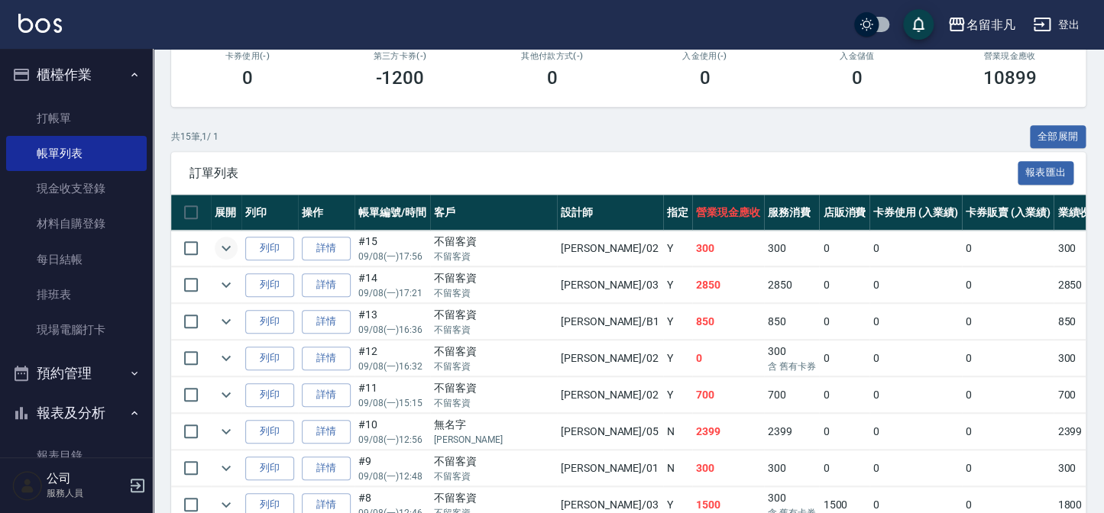
click at [231, 247] on icon "expand row" at bounding box center [226, 248] width 18 height 18
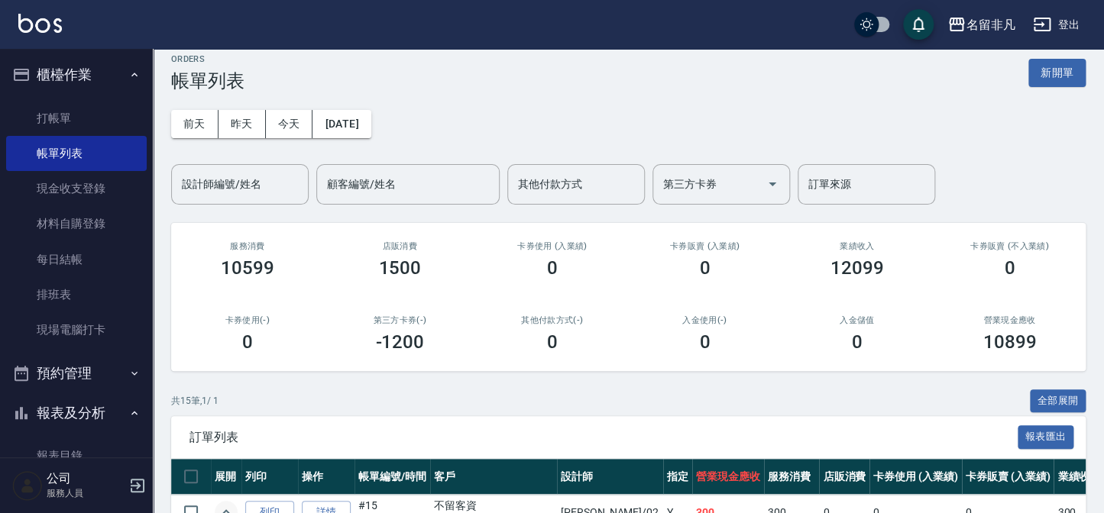
scroll to position [0, 0]
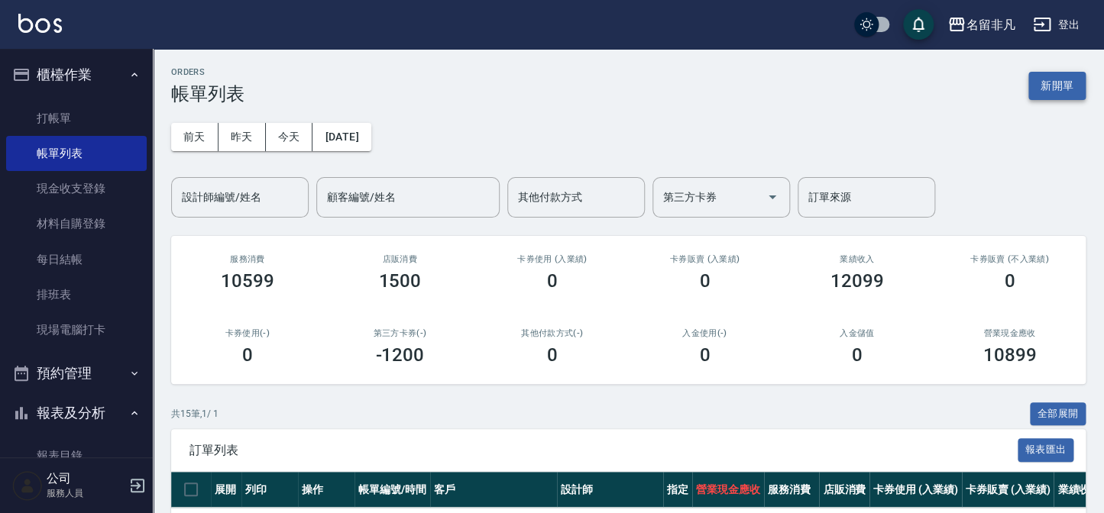
click at [1071, 82] on button "新開單" at bounding box center [1056, 86] width 57 height 28
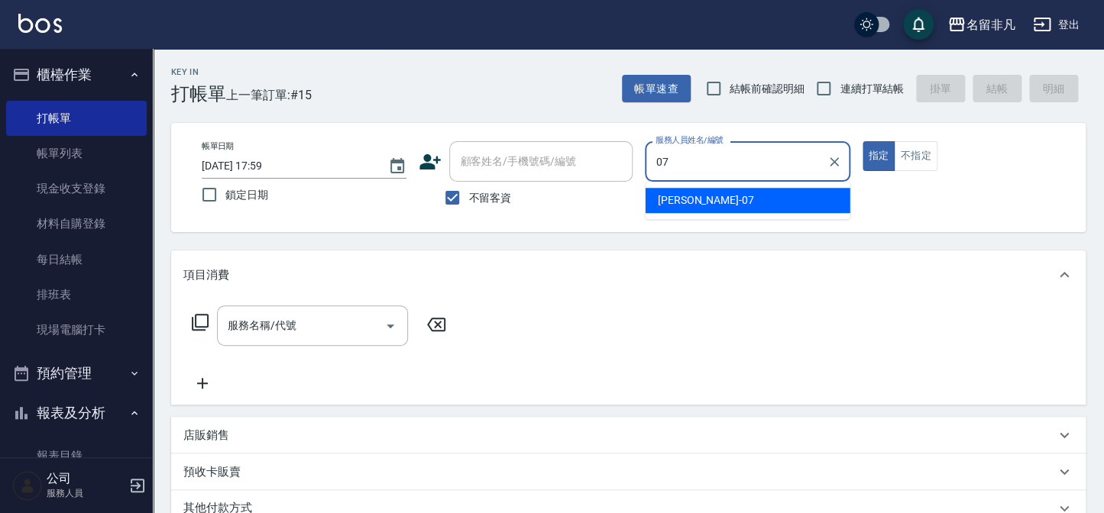
type input "[PERSON_NAME]-07"
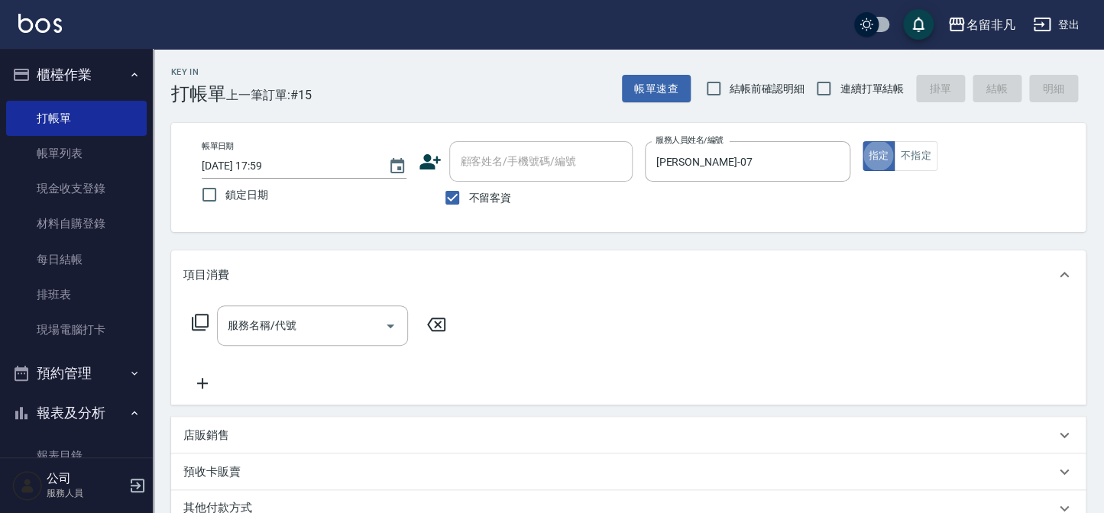
type button "true"
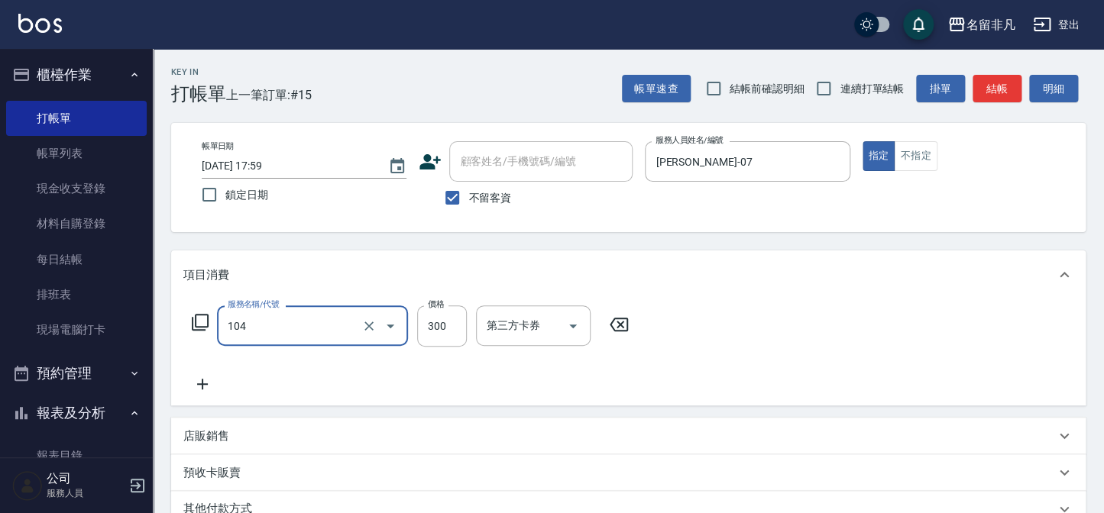
type input "洗髮(104)"
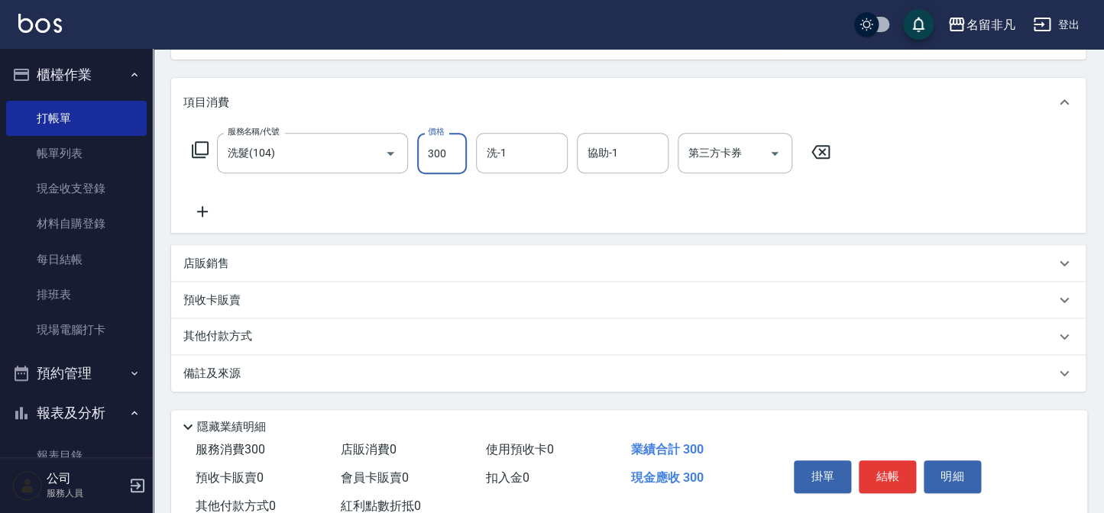
scroll to position [221, 0]
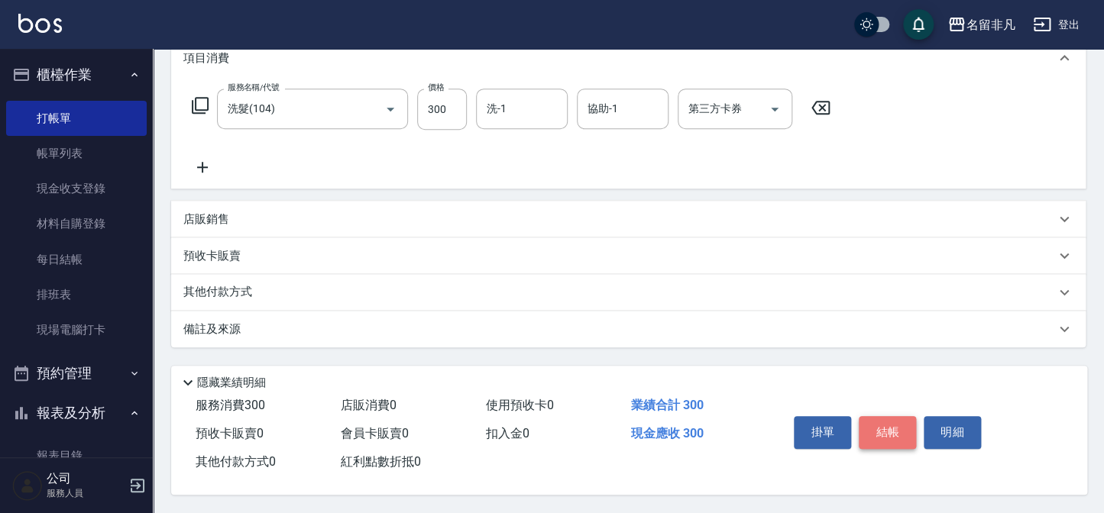
click at [889, 430] on button "結帳" at bounding box center [887, 432] width 57 height 32
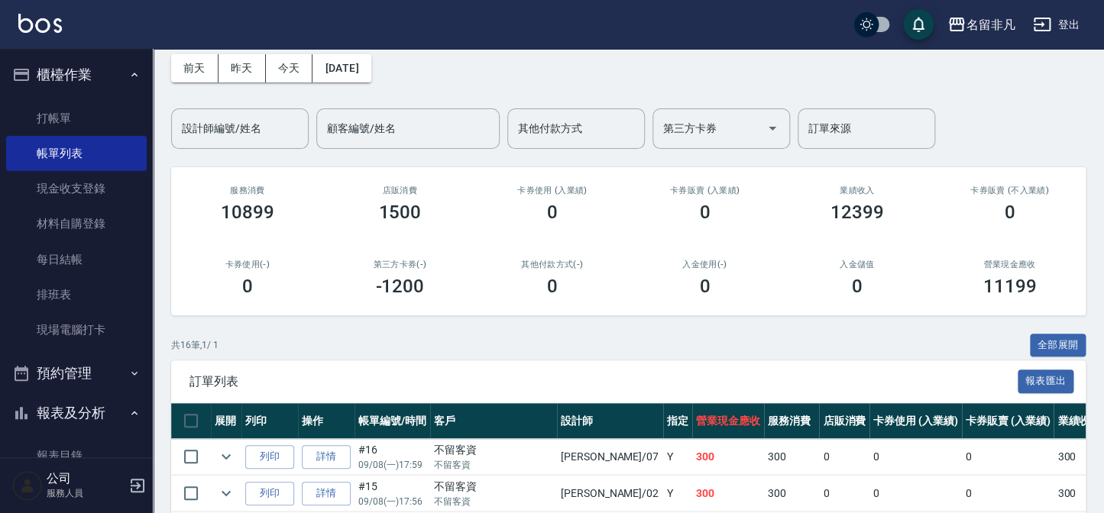
scroll to position [138, 0]
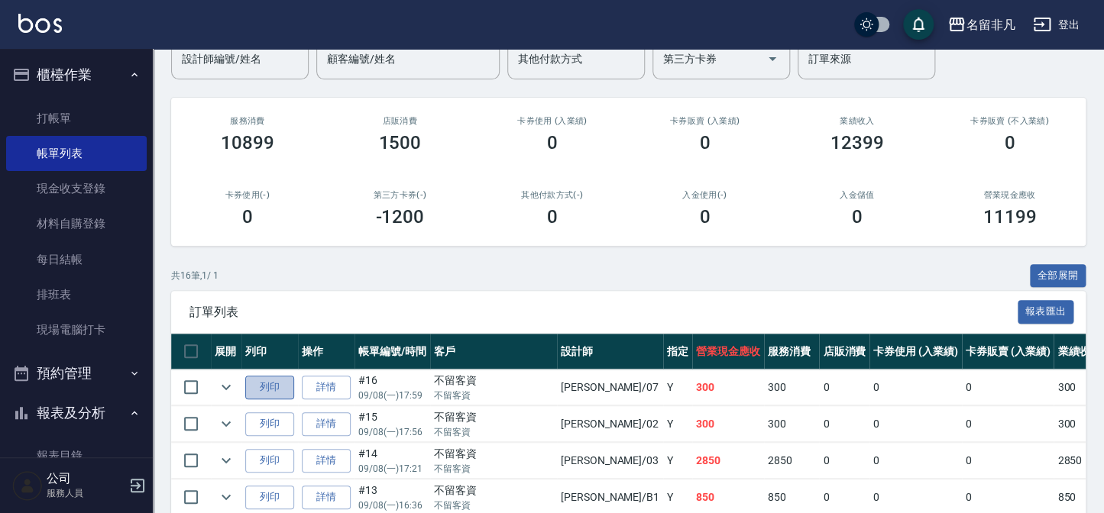
click at [262, 376] on button "列印" at bounding box center [269, 388] width 49 height 24
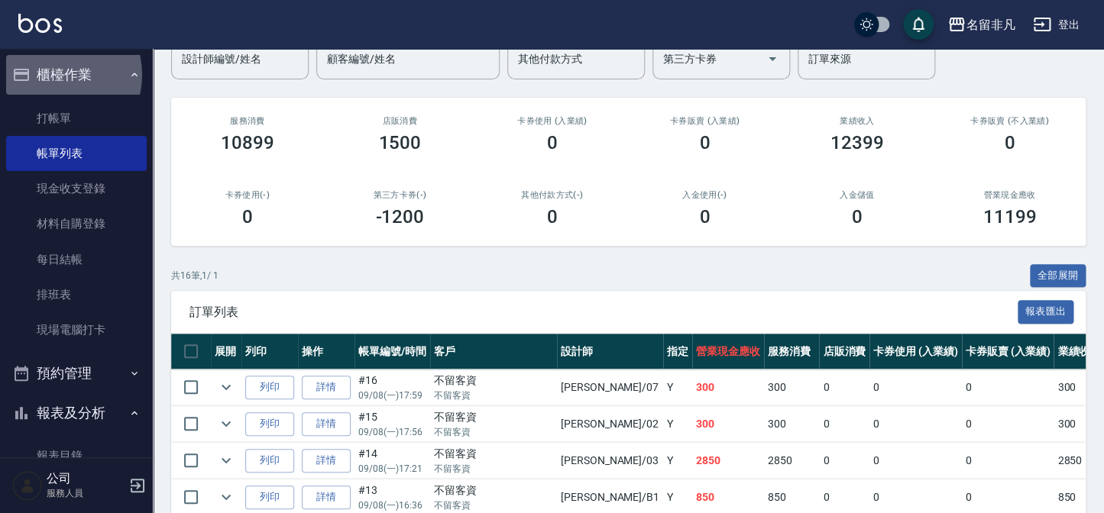
click at [57, 73] on button "櫃檯作業" at bounding box center [76, 75] width 141 height 40
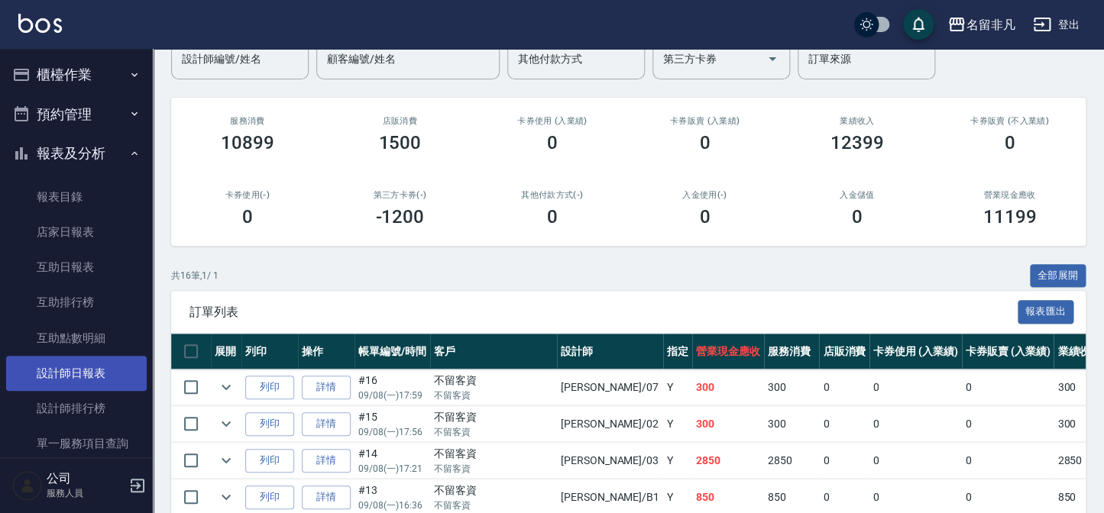
click at [80, 371] on link "設計師日報表" at bounding box center [76, 373] width 141 height 35
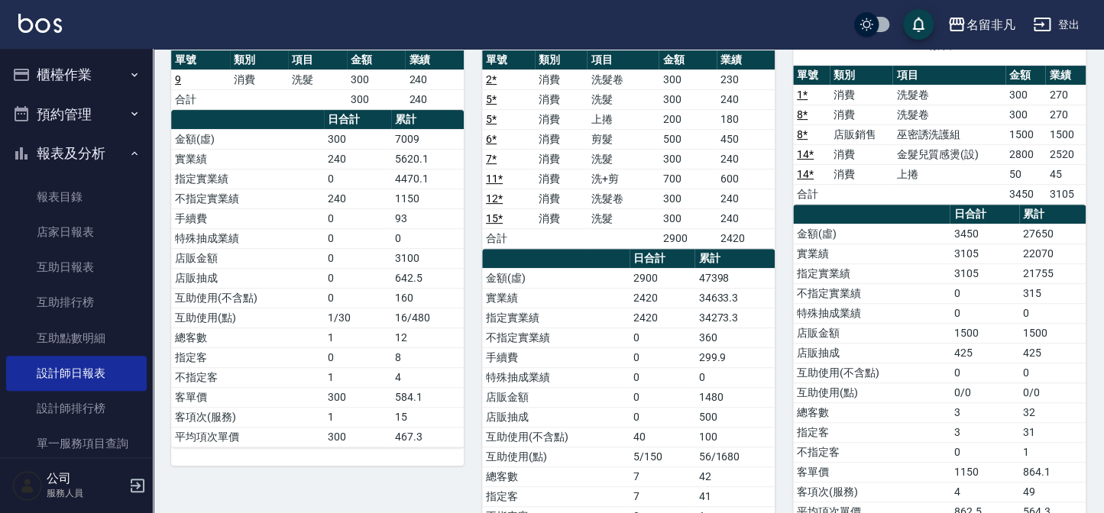
scroll to position [138, 0]
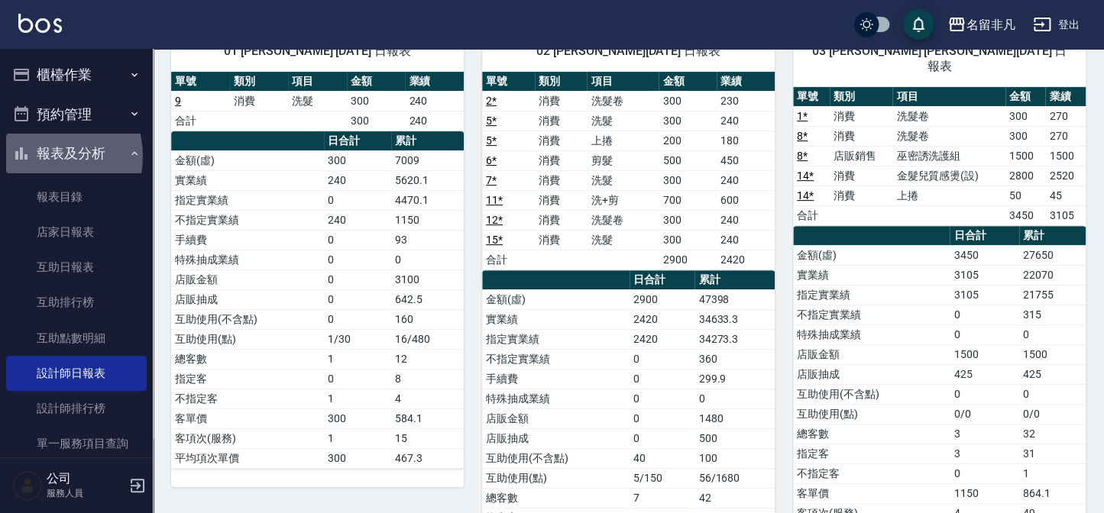
click at [43, 156] on button "報表及分析" at bounding box center [76, 154] width 141 height 40
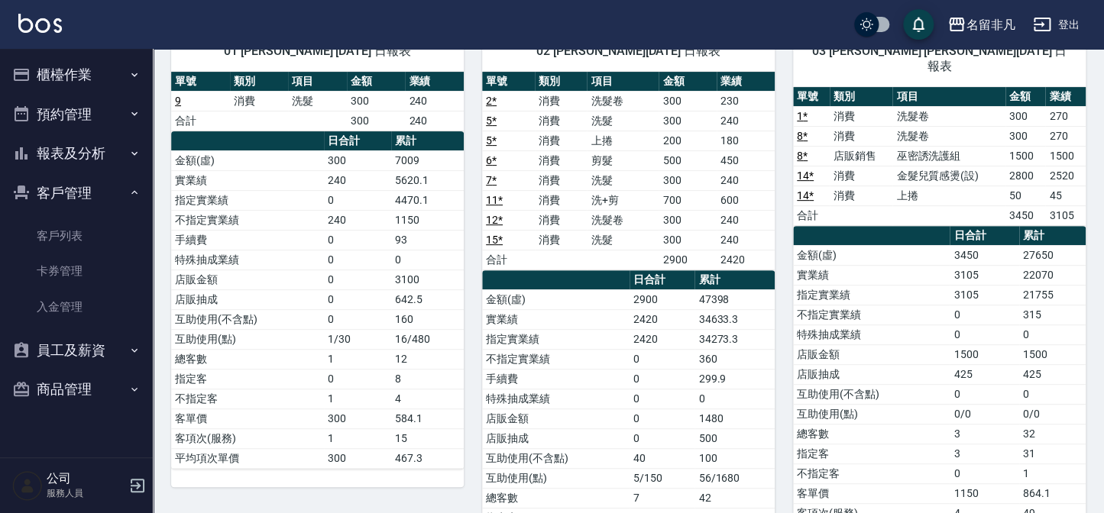
click at [85, 181] on button "客戶管理" at bounding box center [76, 193] width 141 height 40
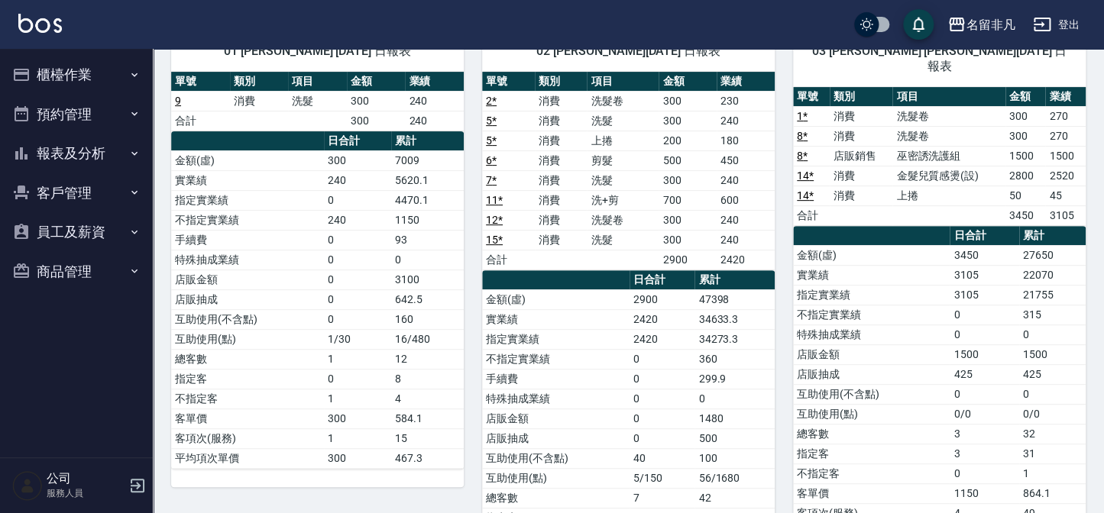
click at [62, 79] on button "櫃檯作業" at bounding box center [76, 75] width 141 height 40
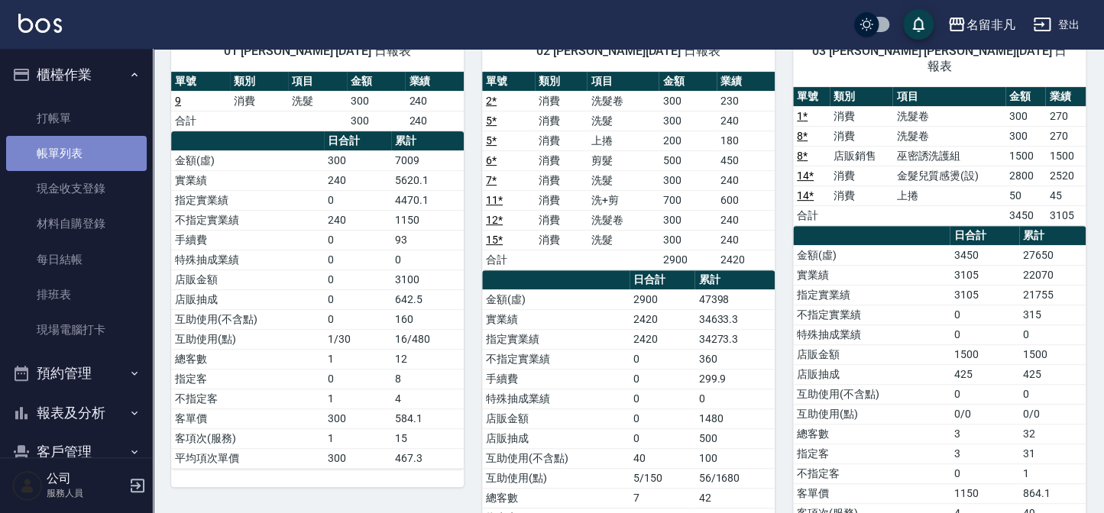
click at [96, 147] on link "帳單列表" at bounding box center [76, 153] width 141 height 35
click at [98, 124] on link "打帳單" at bounding box center [76, 118] width 141 height 35
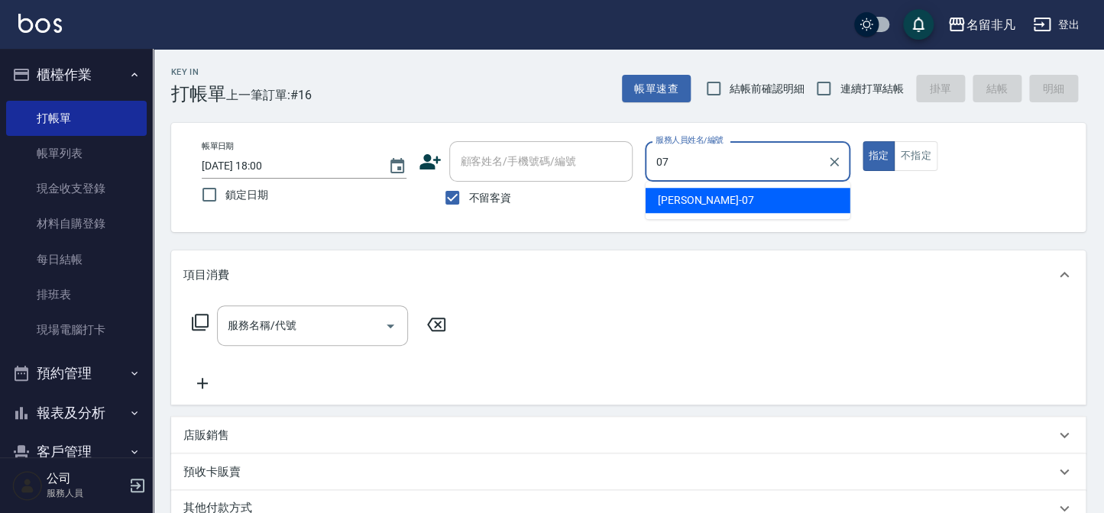
type input "07"
type button "true"
type input "[PERSON_NAME]-07"
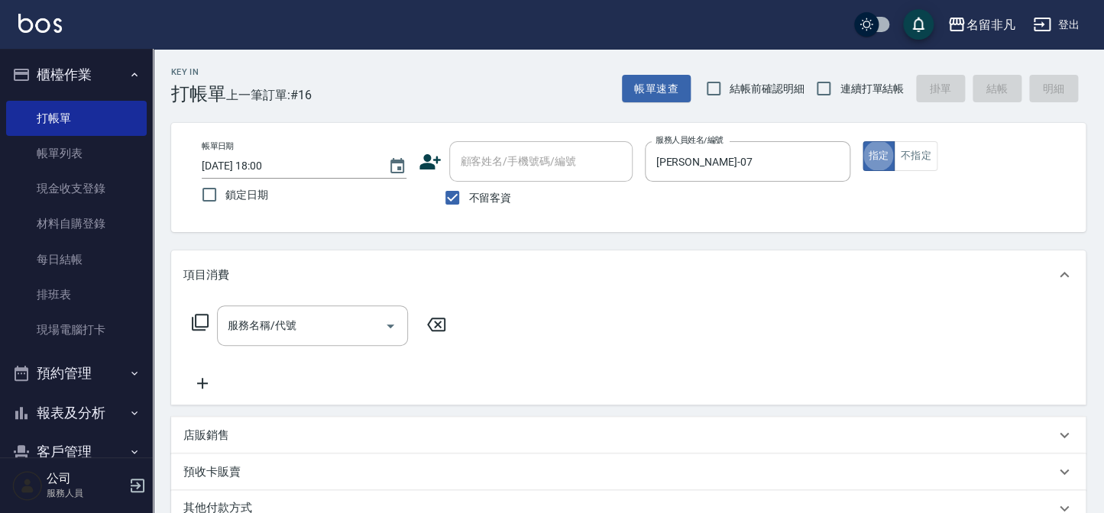
click at [474, 190] on span "不留客資" at bounding box center [489, 198] width 43 height 16
click at [468, 189] on input "不留客資" at bounding box center [452, 198] width 32 height 32
checkbox input "false"
click at [493, 157] on div "顧客姓名/手機號碼/編號 顧客姓名/手機號碼/編號" at bounding box center [540, 161] width 183 height 40
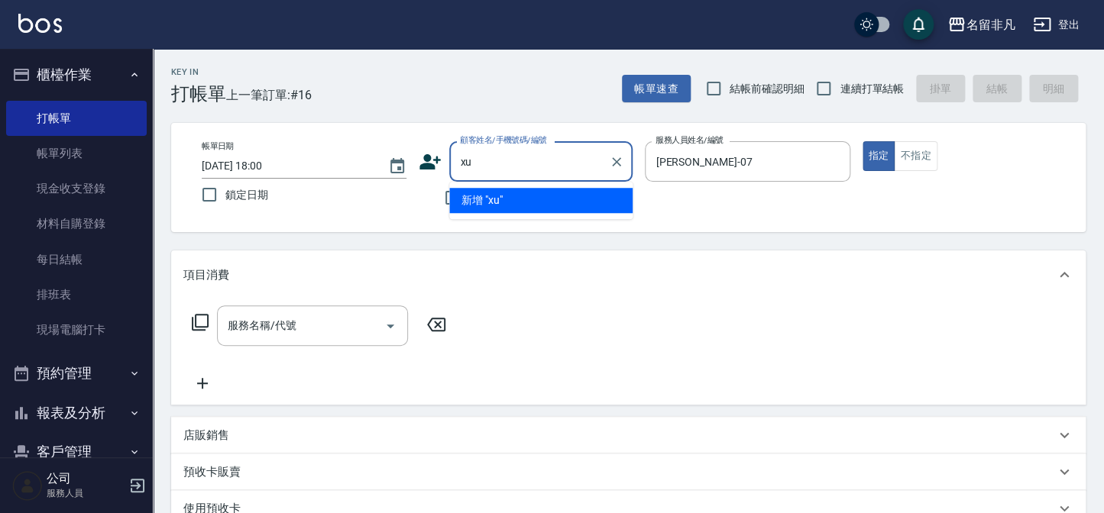
type input "x"
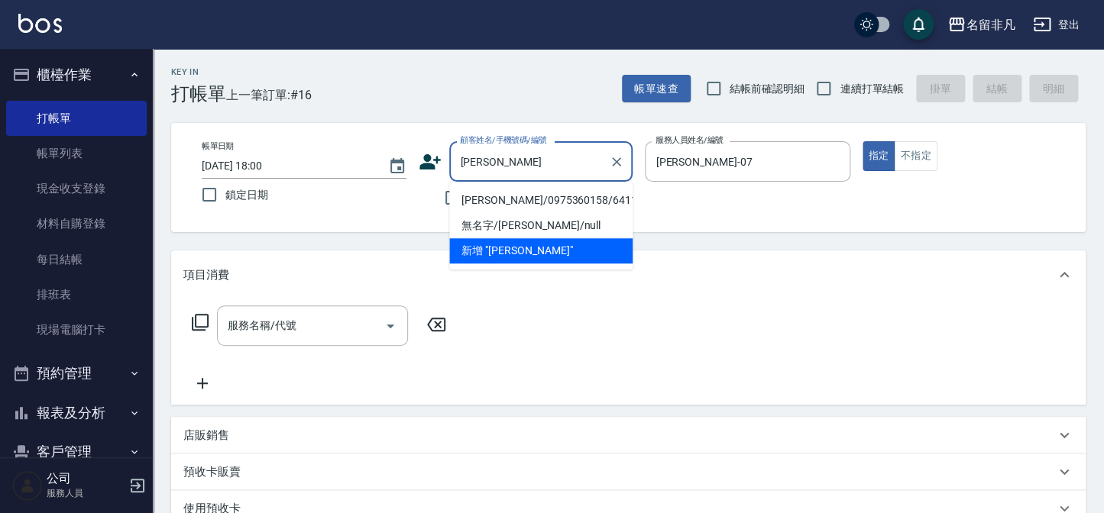
click at [524, 198] on li "[PERSON_NAME]/0975360158/641128" at bounding box center [540, 200] width 183 height 25
type input "[PERSON_NAME]/0975360158/641128"
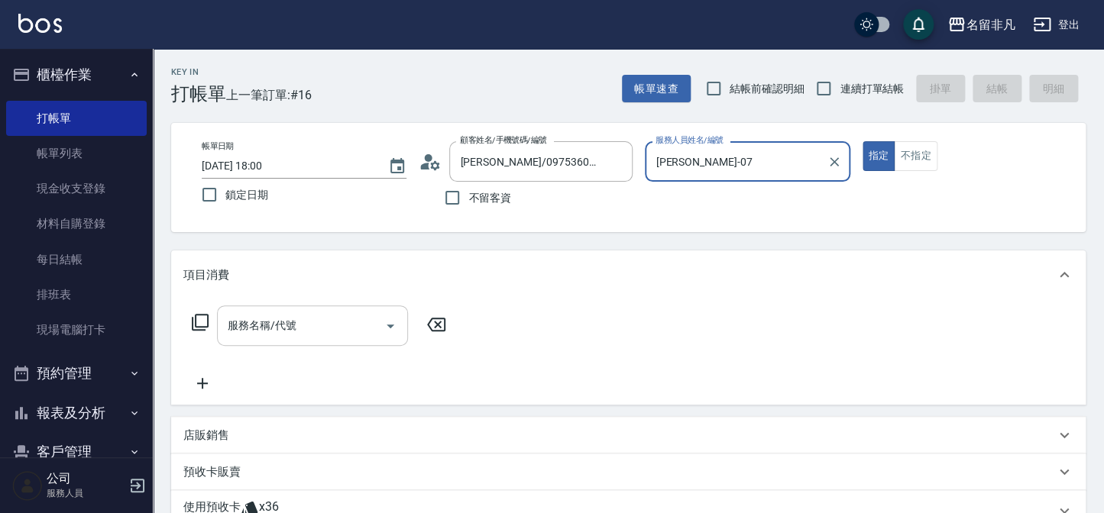
click at [315, 325] on input "服務名稱/代號" at bounding box center [301, 325] width 154 height 27
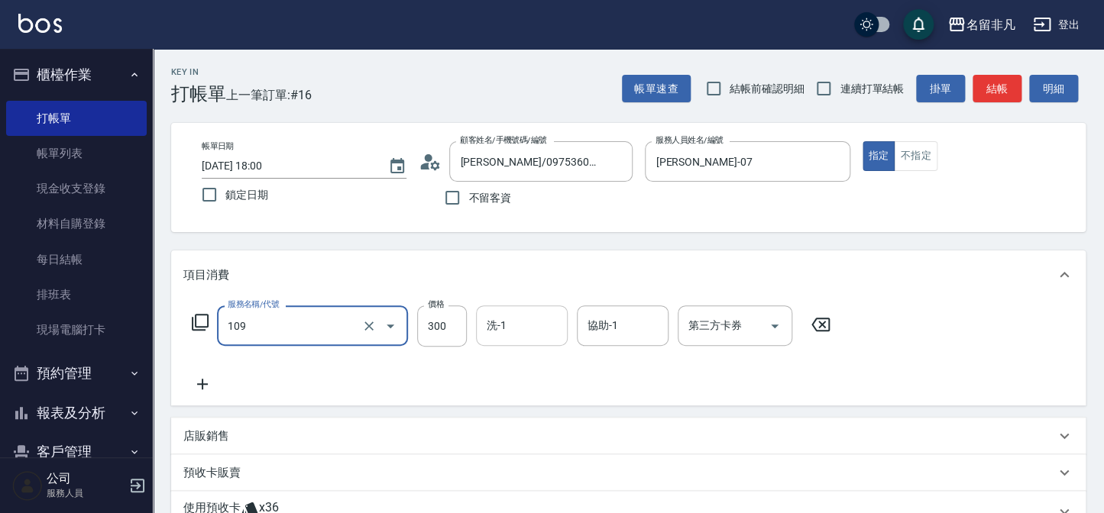
click at [545, 314] on input "洗-1" at bounding box center [522, 325] width 78 height 27
type input "洗髮卷(109)"
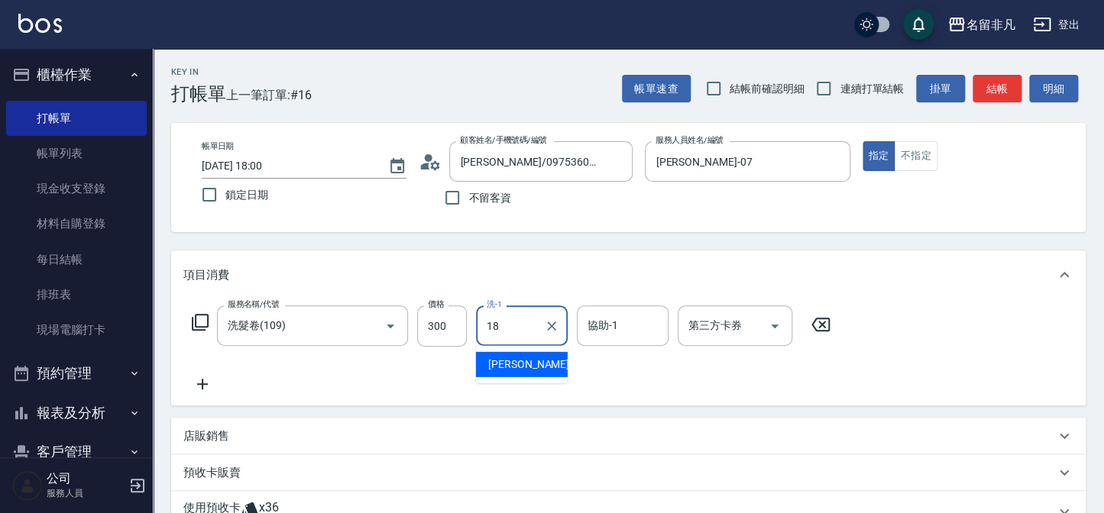
type input "[PERSON_NAME]-18"
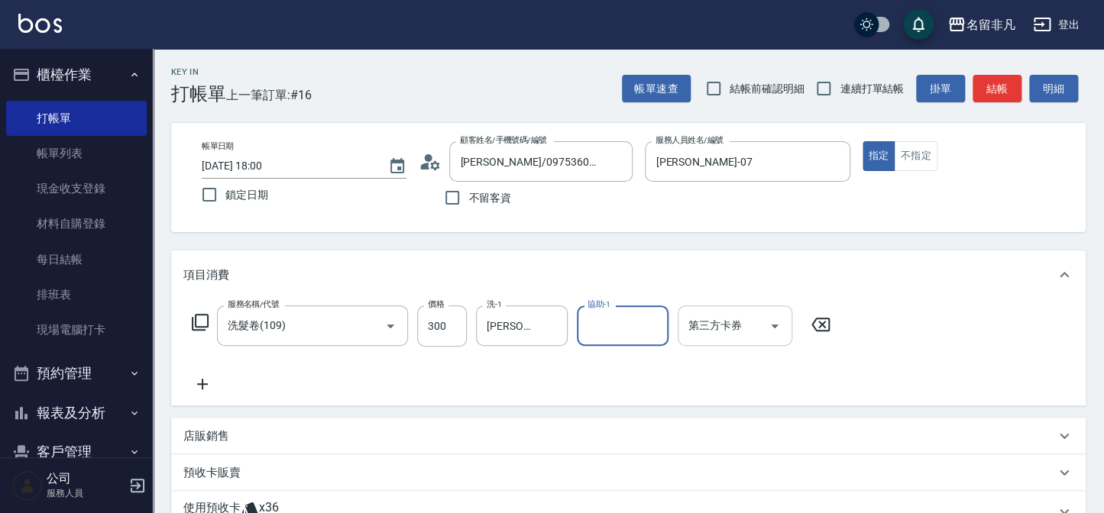
click at [700, 319] on div "第三方卡券 第三方卡券" at bounding box center [735, 326] width 115 height 40
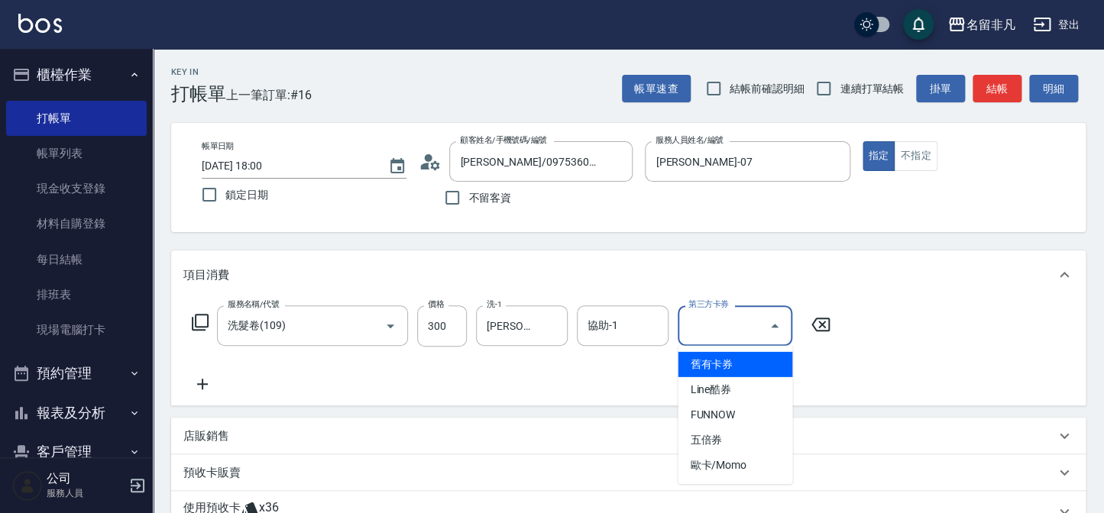
click at [709, 357] on span "舊有卡券" at bounding box center [735, 364] width 115 height 25
type input "舊有卡券"
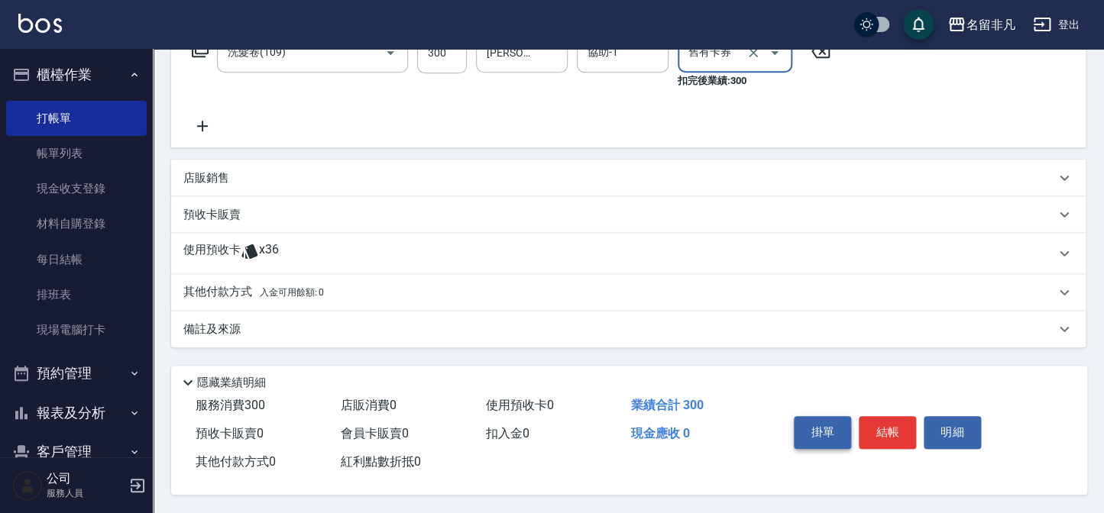
scroll to position [277, 0]
click at [881, 433] on button "結帳" at bounding box center [887, 432] width 57 height 32
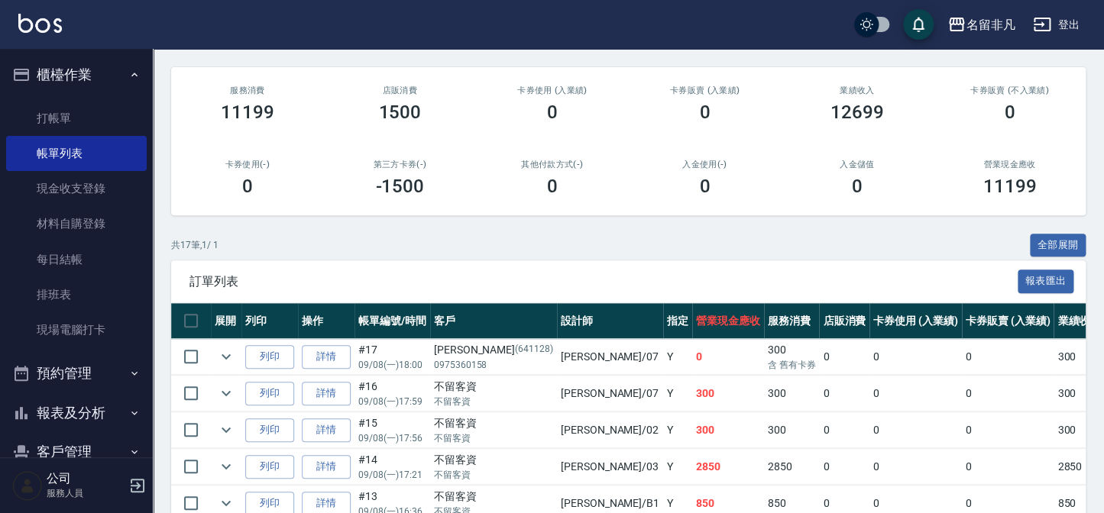
scroll to position [208, 0]
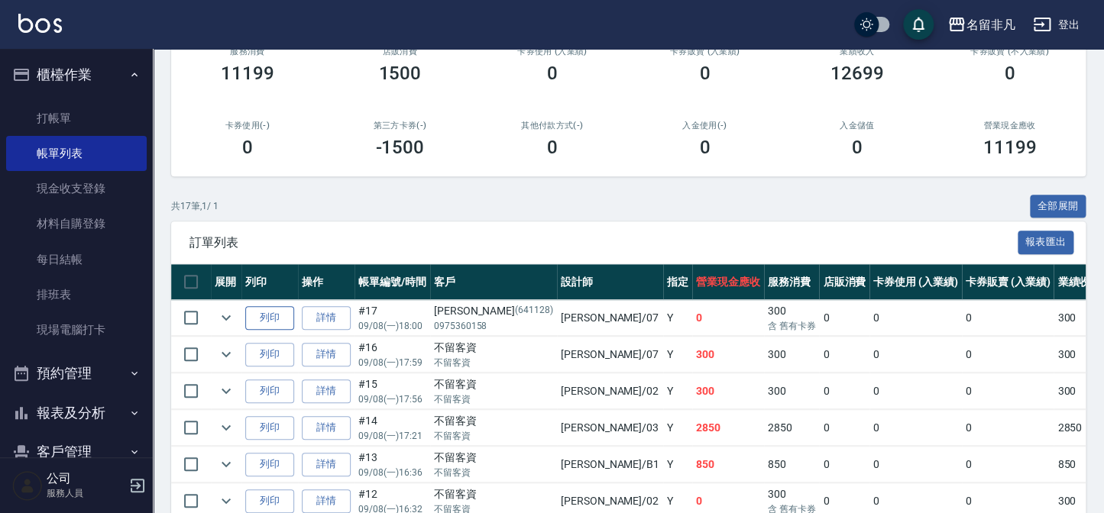
click at [254, 308] on button "列印" at bounding box center [269, 318] width 49 height 24
click at [71, 79] on button "櫃檯作業" at bounding box center [76, 75] width 141 height 40
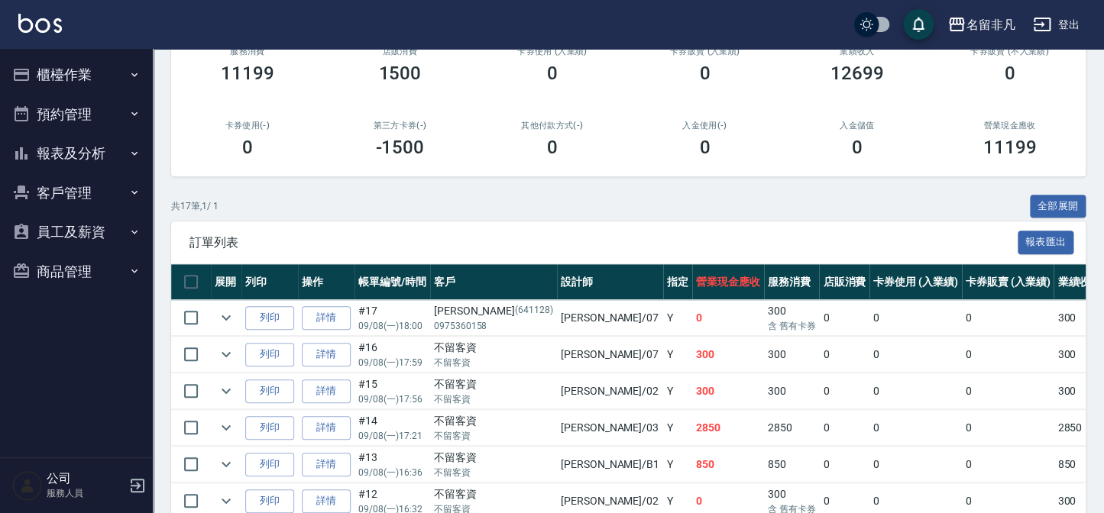
click at [60, 159] on button "報表及分析" at bounding box center [76, 154] width 141 height 40
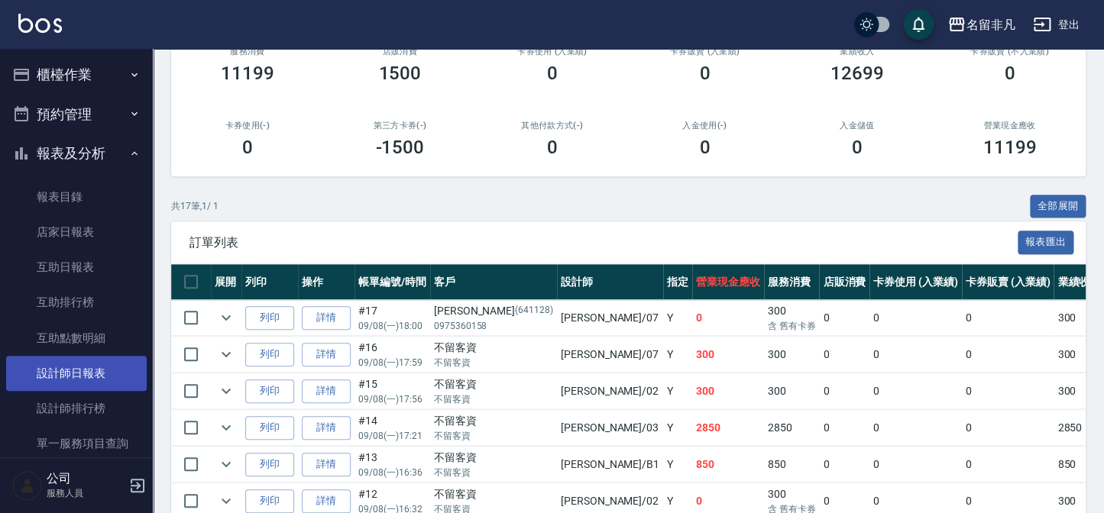
click at [77, 374] on link "設計師日報表" at bounding box center [76, 373] width 141 height 35
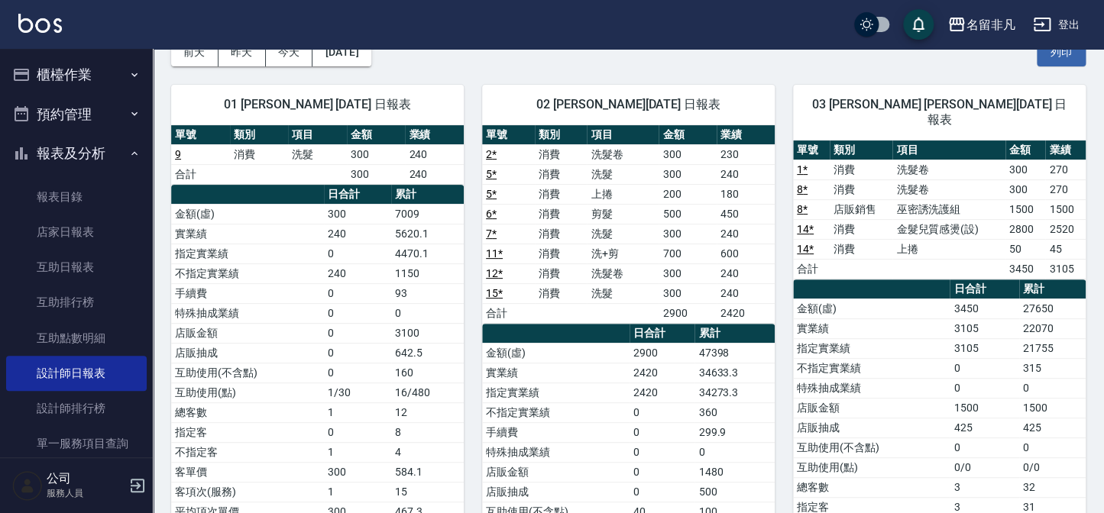
scroll to position [69, 0]
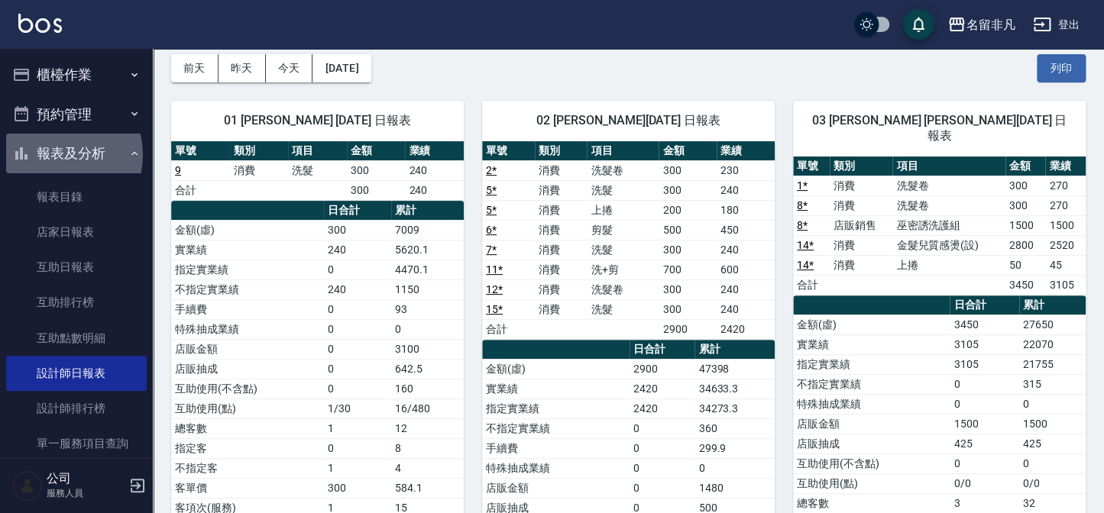
click at [55, 155] on button "報表及分析" at bounding box center [76, 154] width 141 height 40
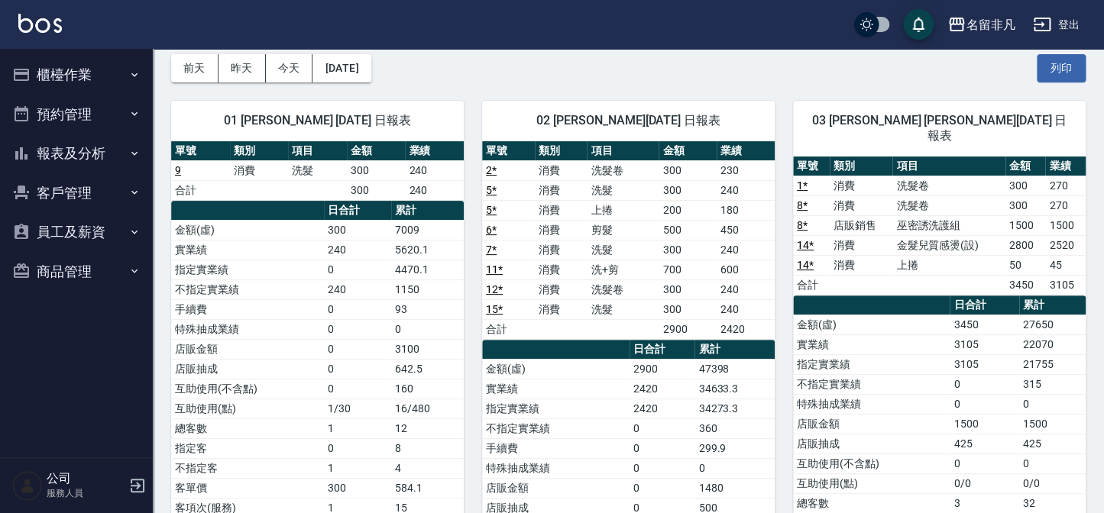
click at [50, 87] on button "櫃檯作業" at bounding box center [76, 75] width 141 height 40
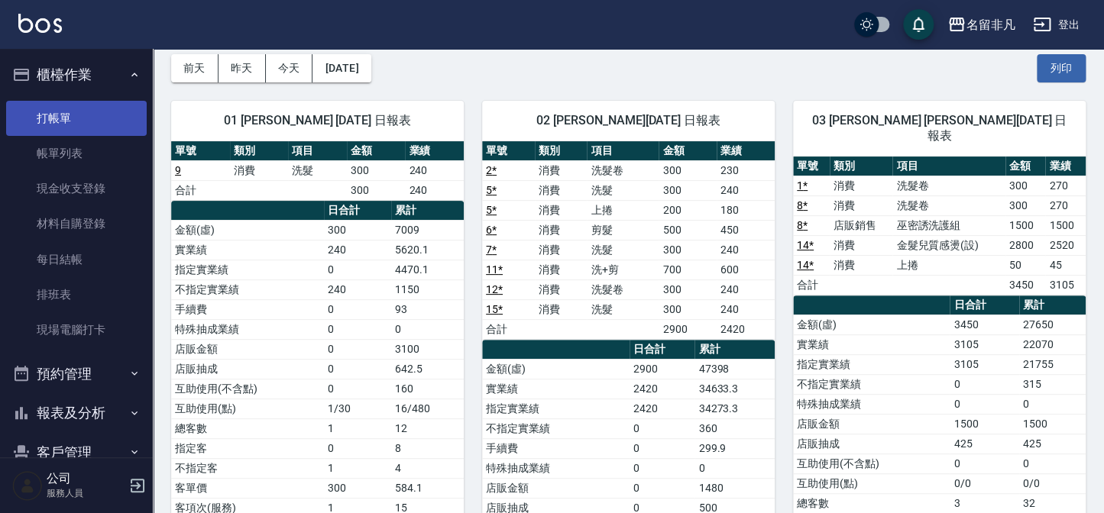
click at [50, 112] on link "打帳單" at bounding box center [76, 118] width 141 height 35
